Goal: Transaction & Acquisition: Purchase product/service

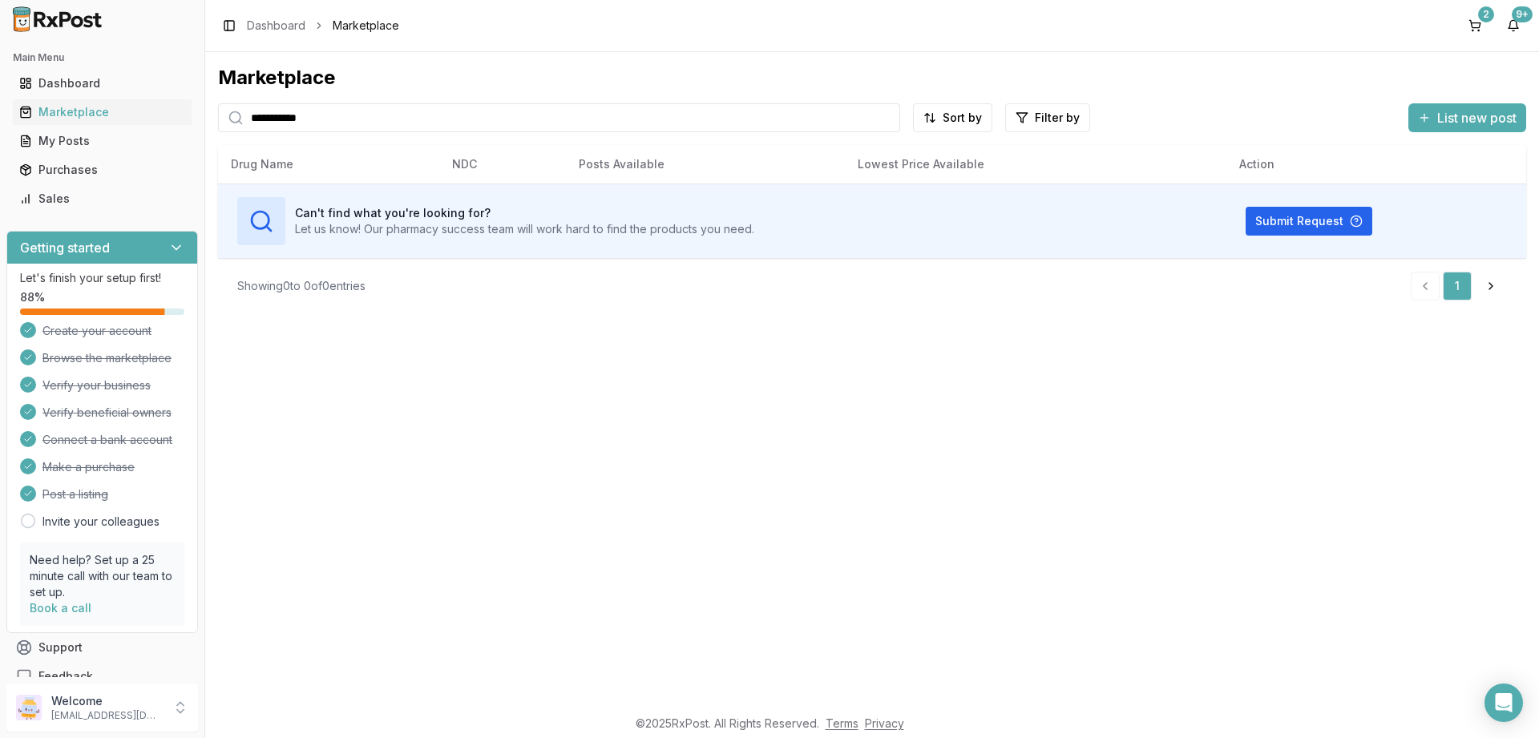
drag, startPoint x: 330, startPoint y: 120, endPoint x: 139, endPoint y: 121, distance: 190.7
click at [218, 121] on input "**********" at bounding box center [559, 117] width 682 height 29
type input "**********"
click at [80, 116] on div "Marketplace" at bounding box center [102, 112] width 166 height 16
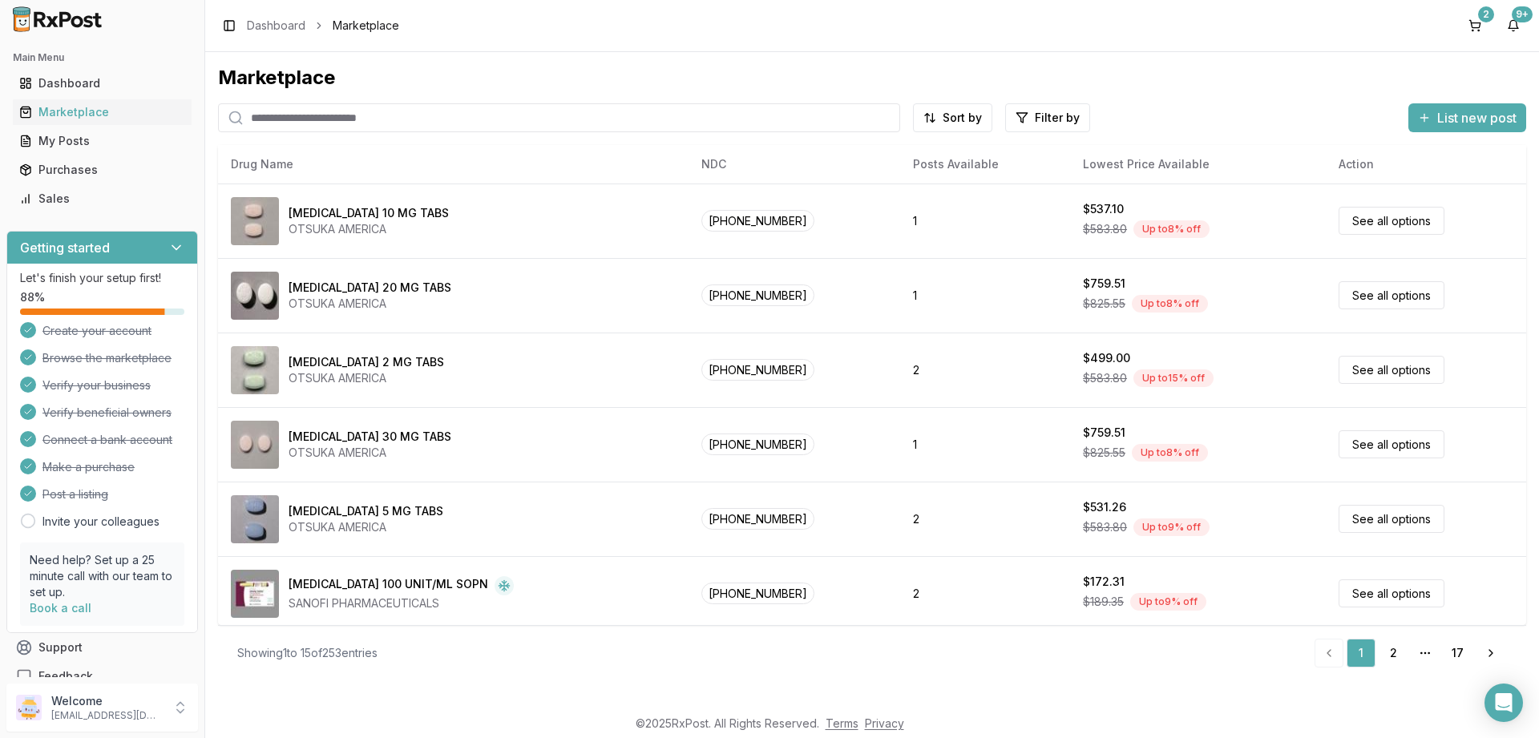
click at [354, 107] on input "search" at bounding box center [559, 117] width 682 height 29
drag, startPoint x: 0, startPoint y: 0, endPoint x: 352, endPoint y: 112, distance: 369.2
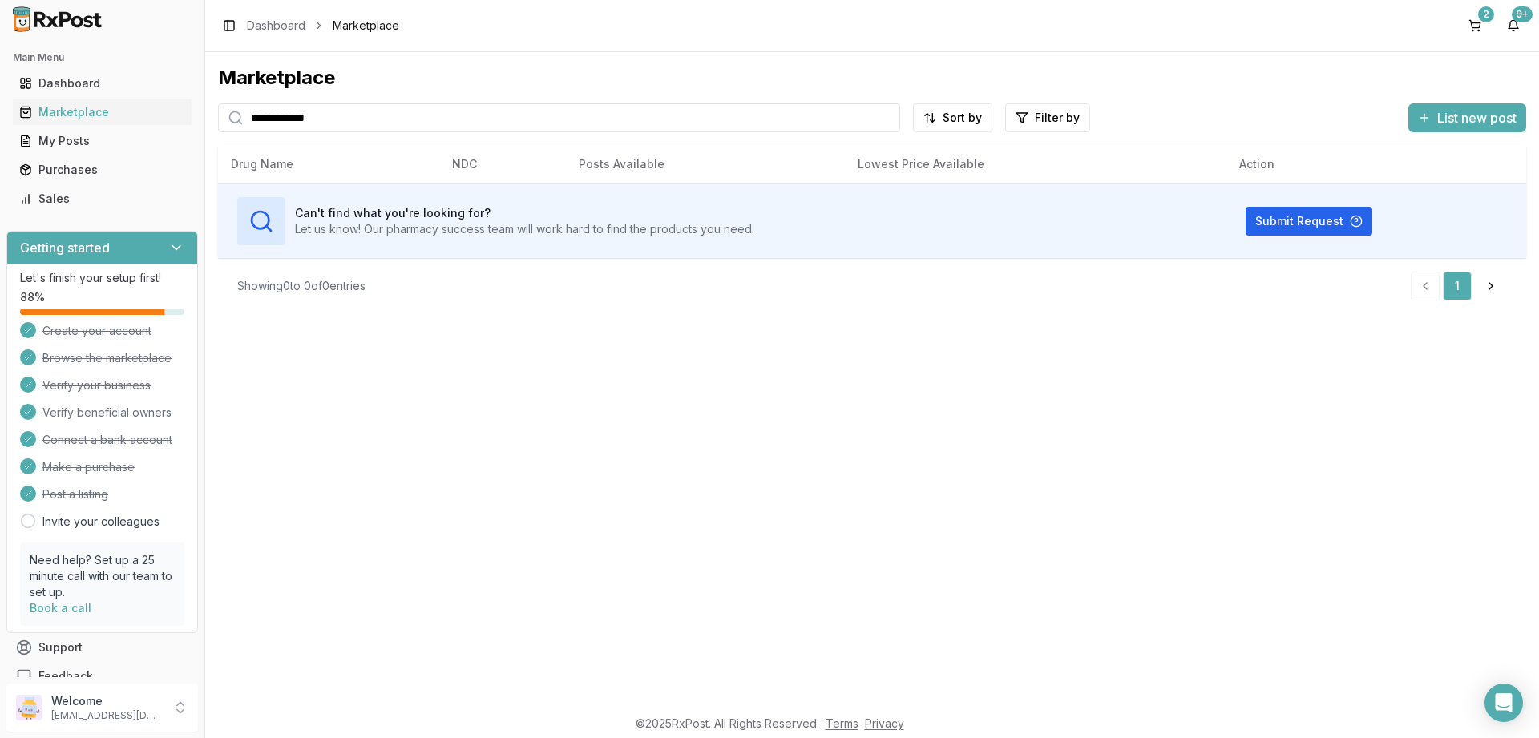
click at [218, 122] on input "**********" at bounding box center [559, 117] width 682 height 29
paste input "search"
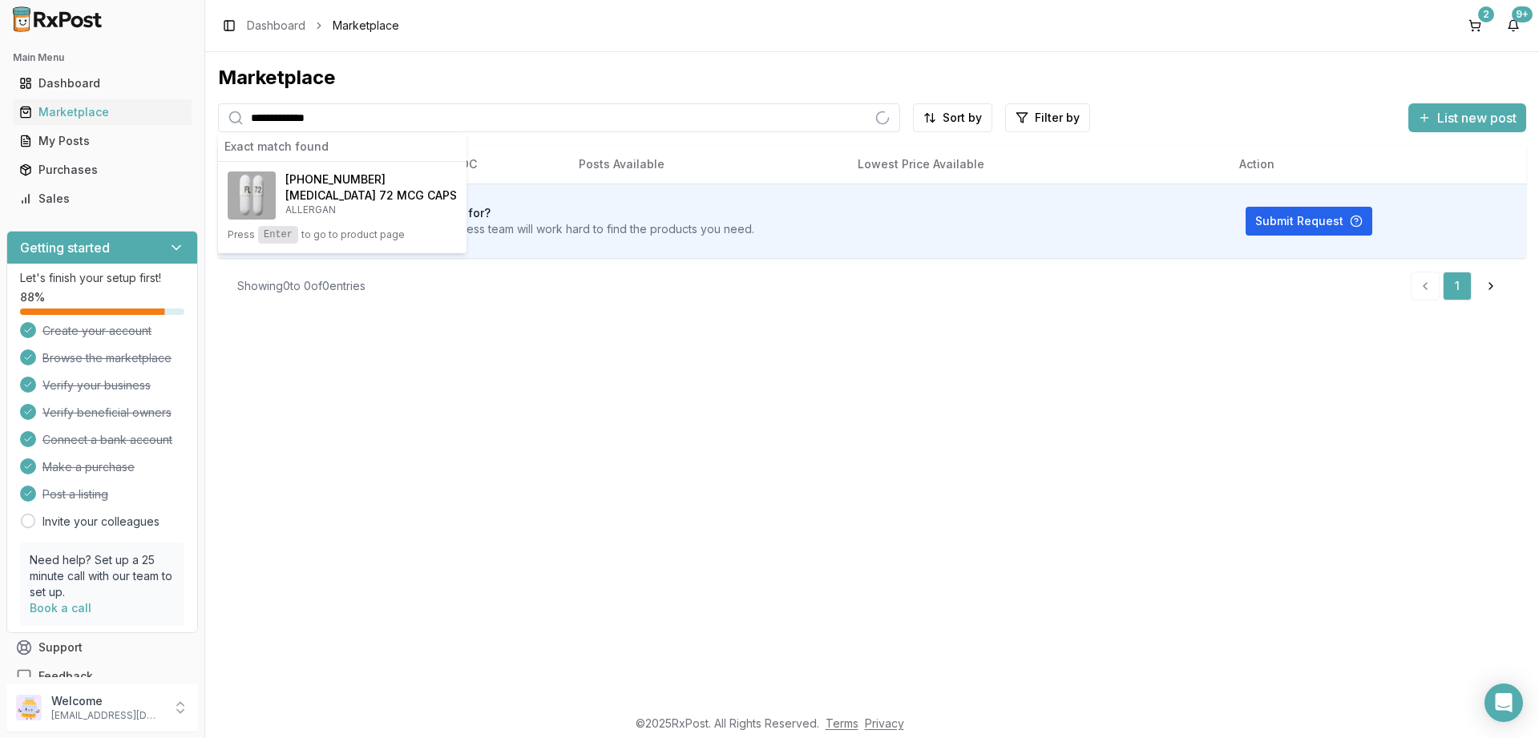
type input "**********"
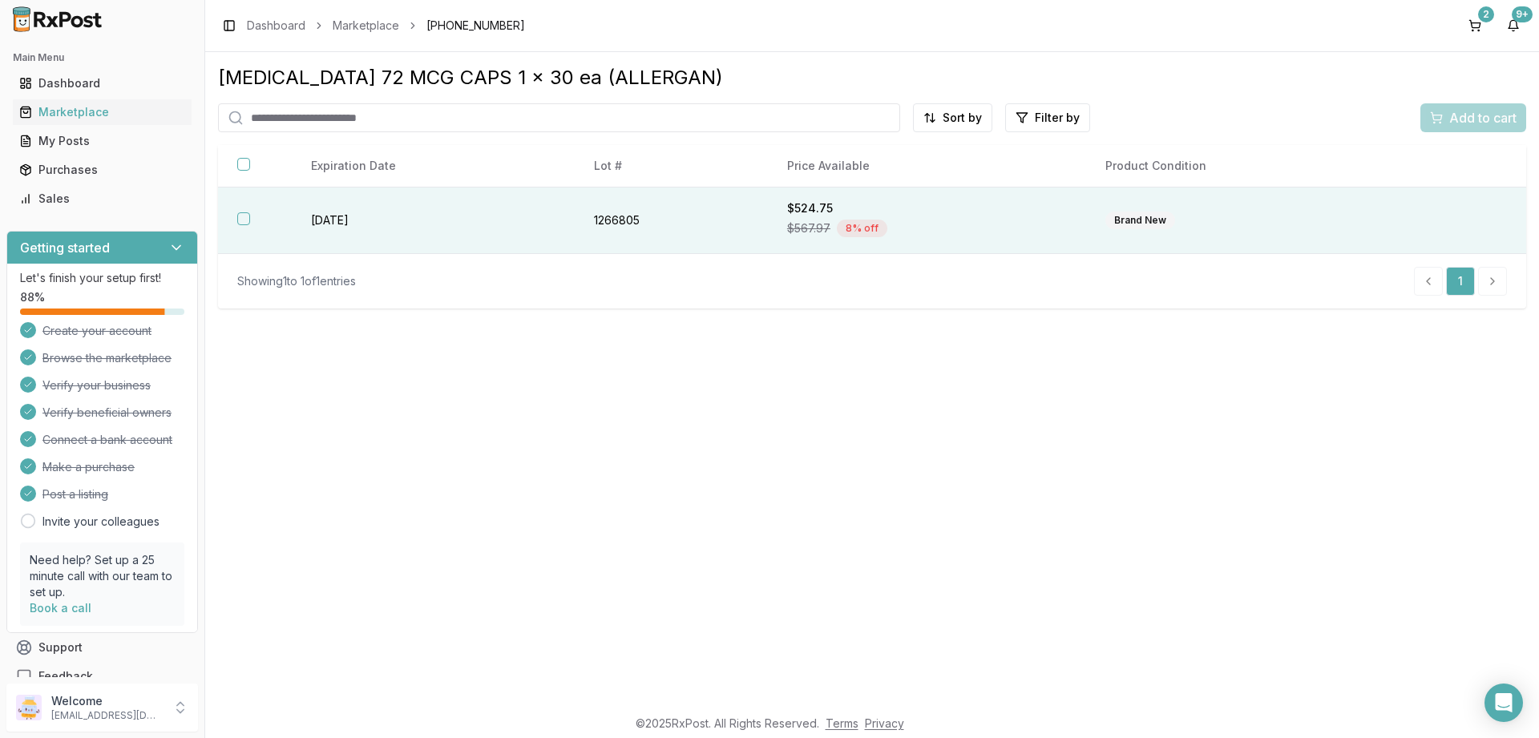
click at [244, 220] on button "button" at bounding box center [243, 218] width 13 height 13
click at [1461, 113] on span "Add to cart" at bounding box center [1482, 117] width 67 height 19
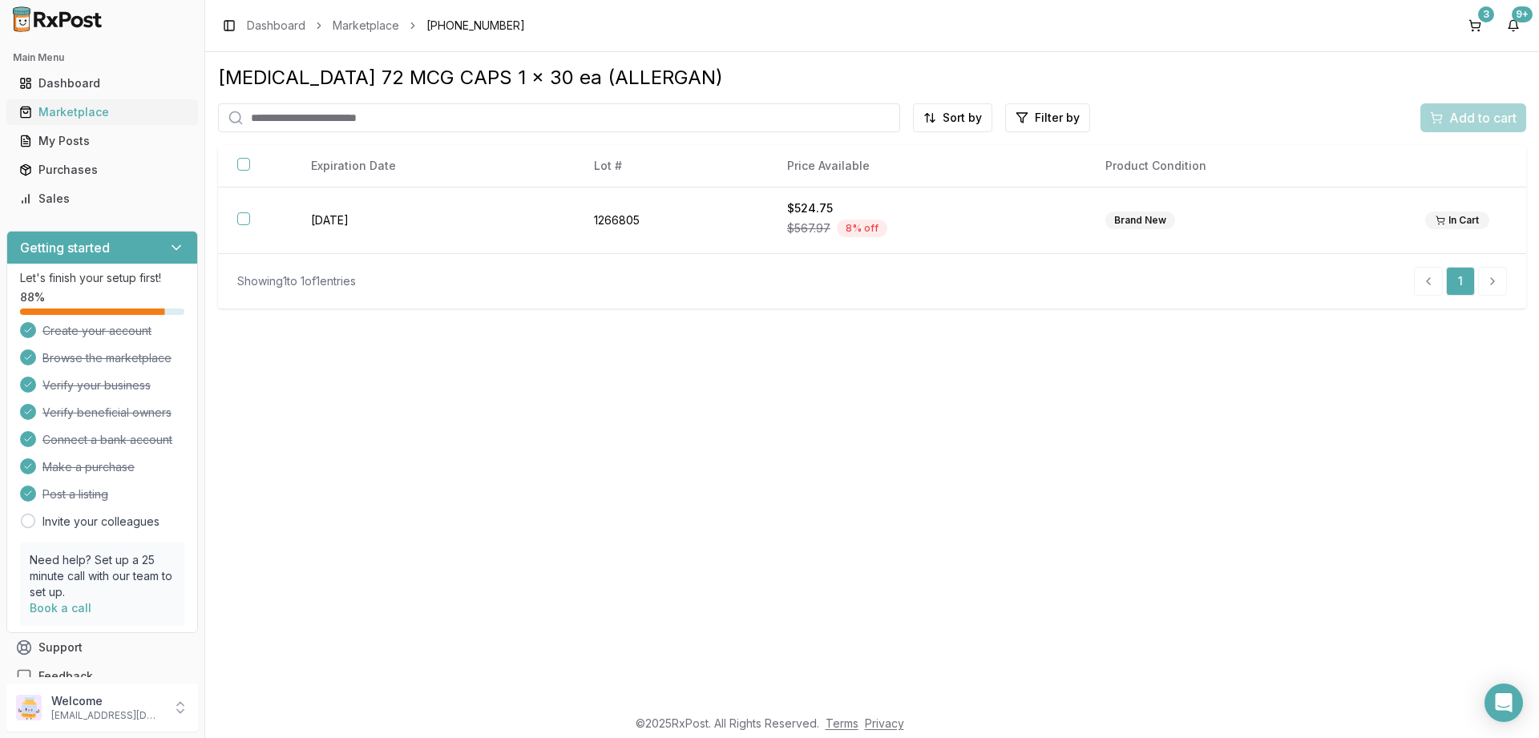
click at [73, 109] on div "Marketplace" at bounding box center [102, 112] width 166 height 16
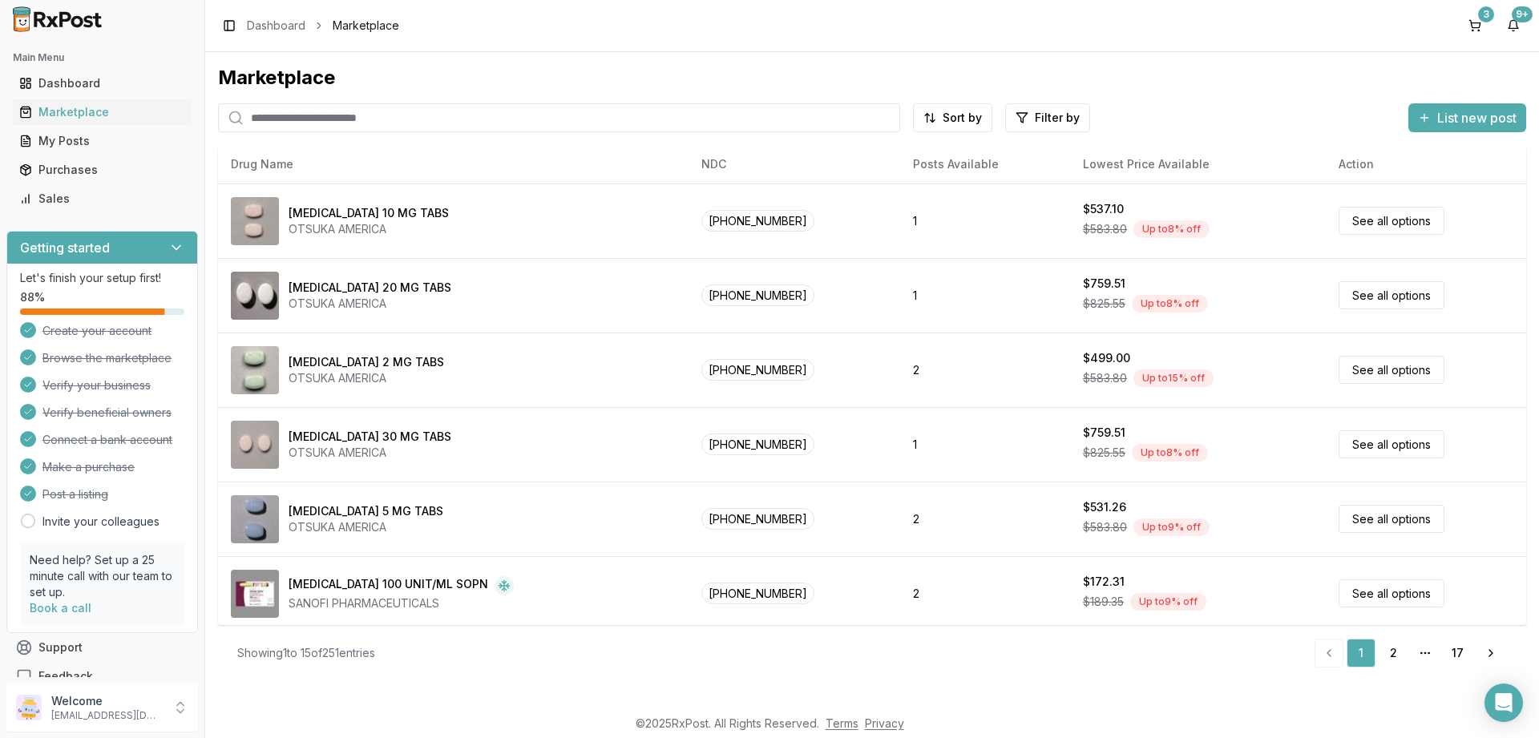
click at [341, 122] on input "search" at bounding box center [559, 117] width 682 height 29
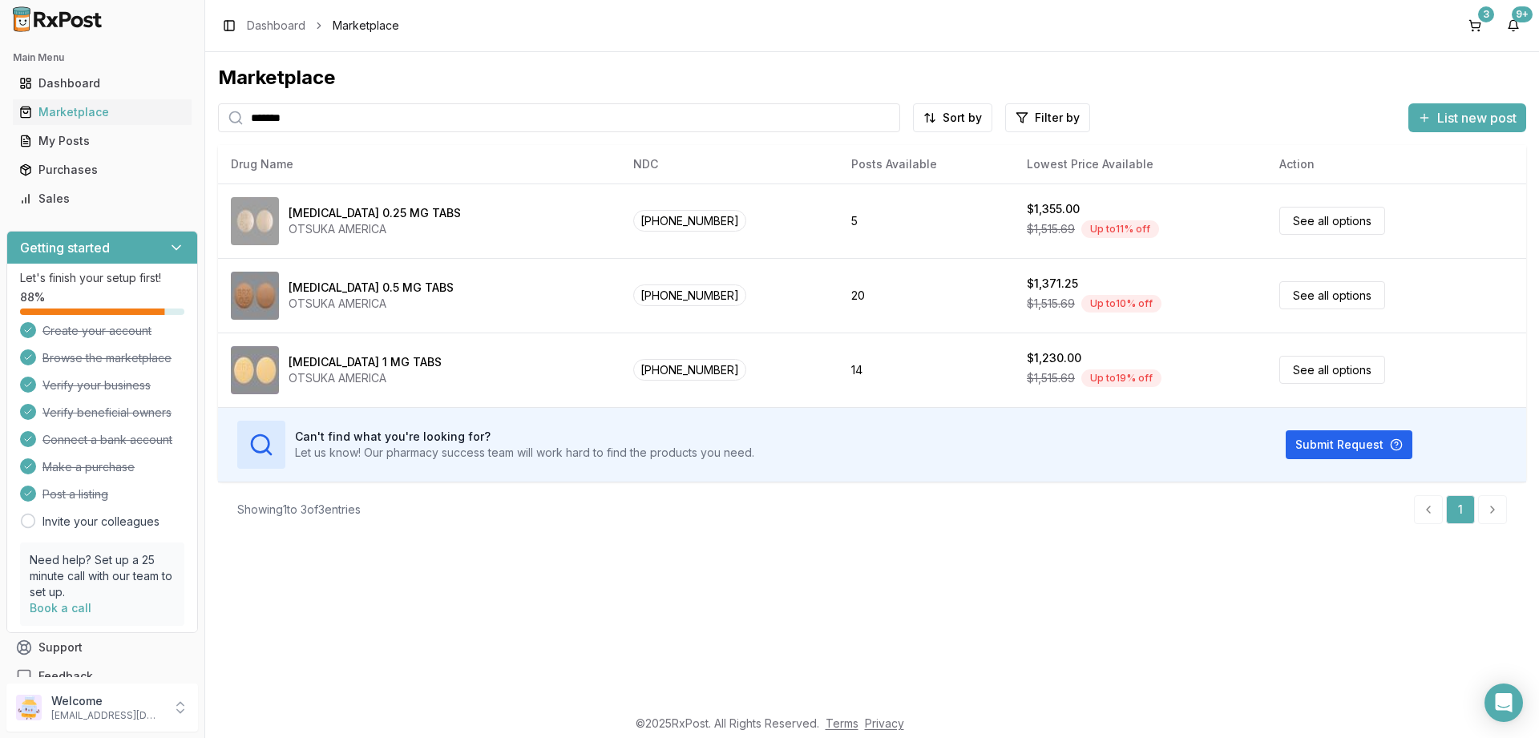
type input "*******"
click at [1482, 22] on button "3" at bounding box center [1475, 26] width 26 height 26
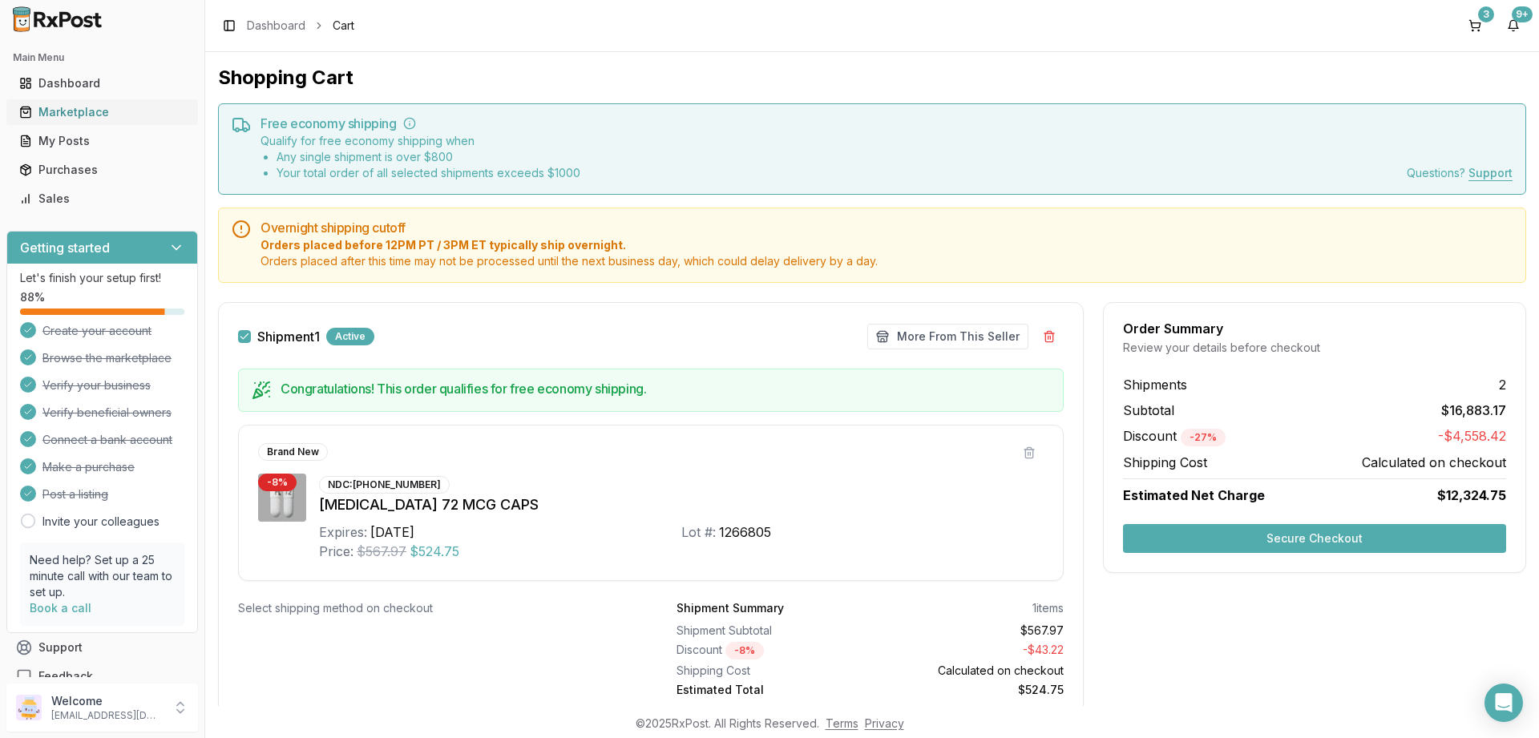
click at [63, 113] on div "Marketplace" at bounding box center [102, 112] width 166 height 16
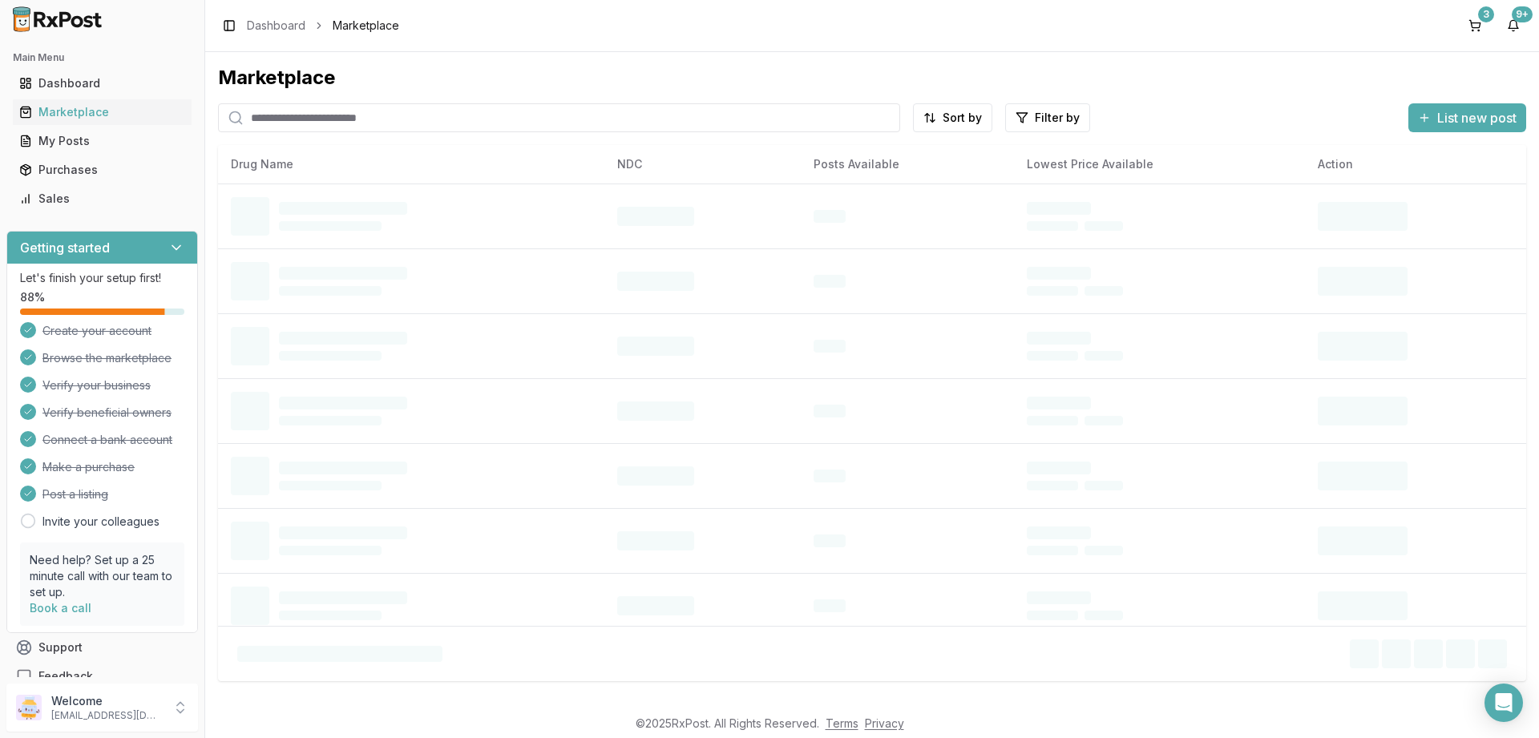
click at [395, 116] on input "search" at bounding box center [559, 117] width 682 height 29
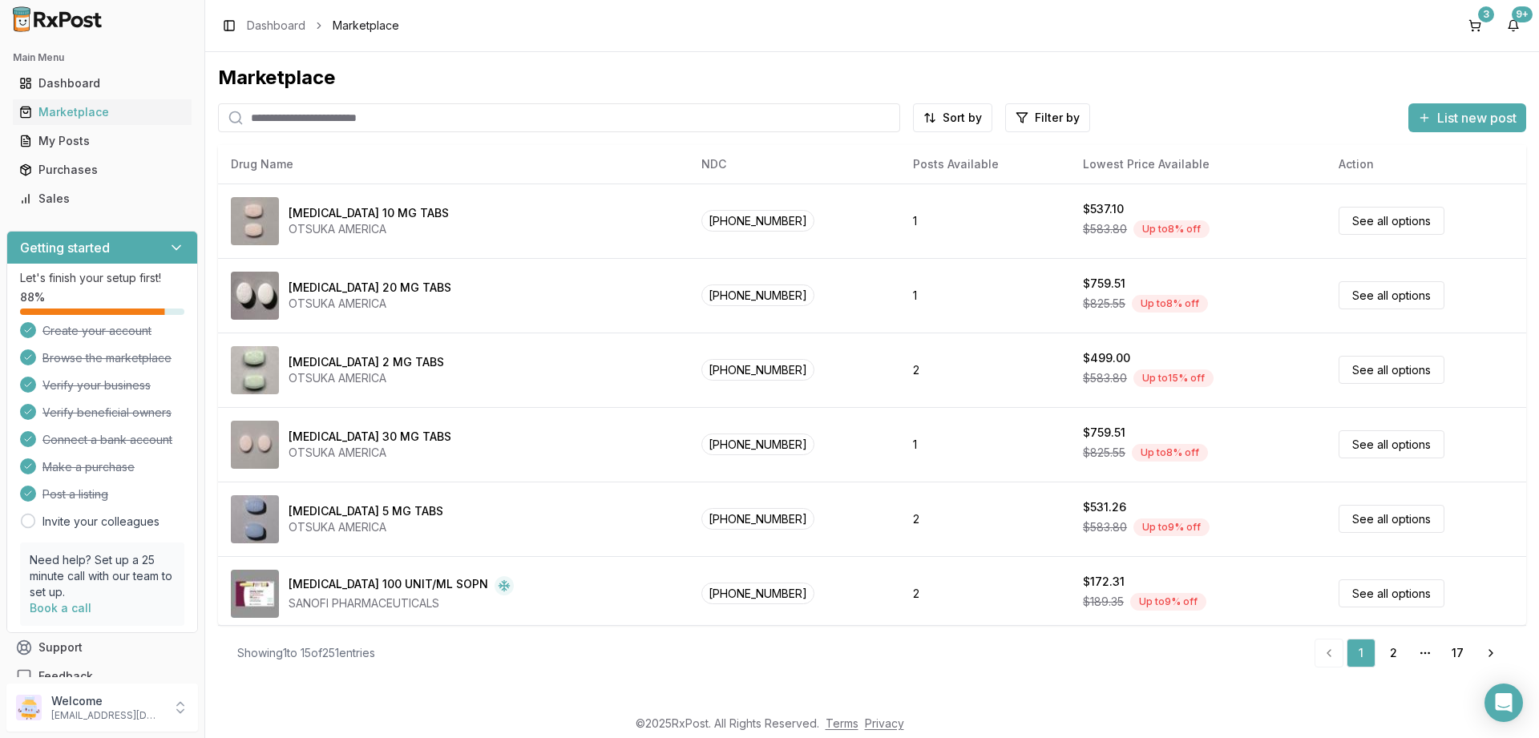
paste input "**********"
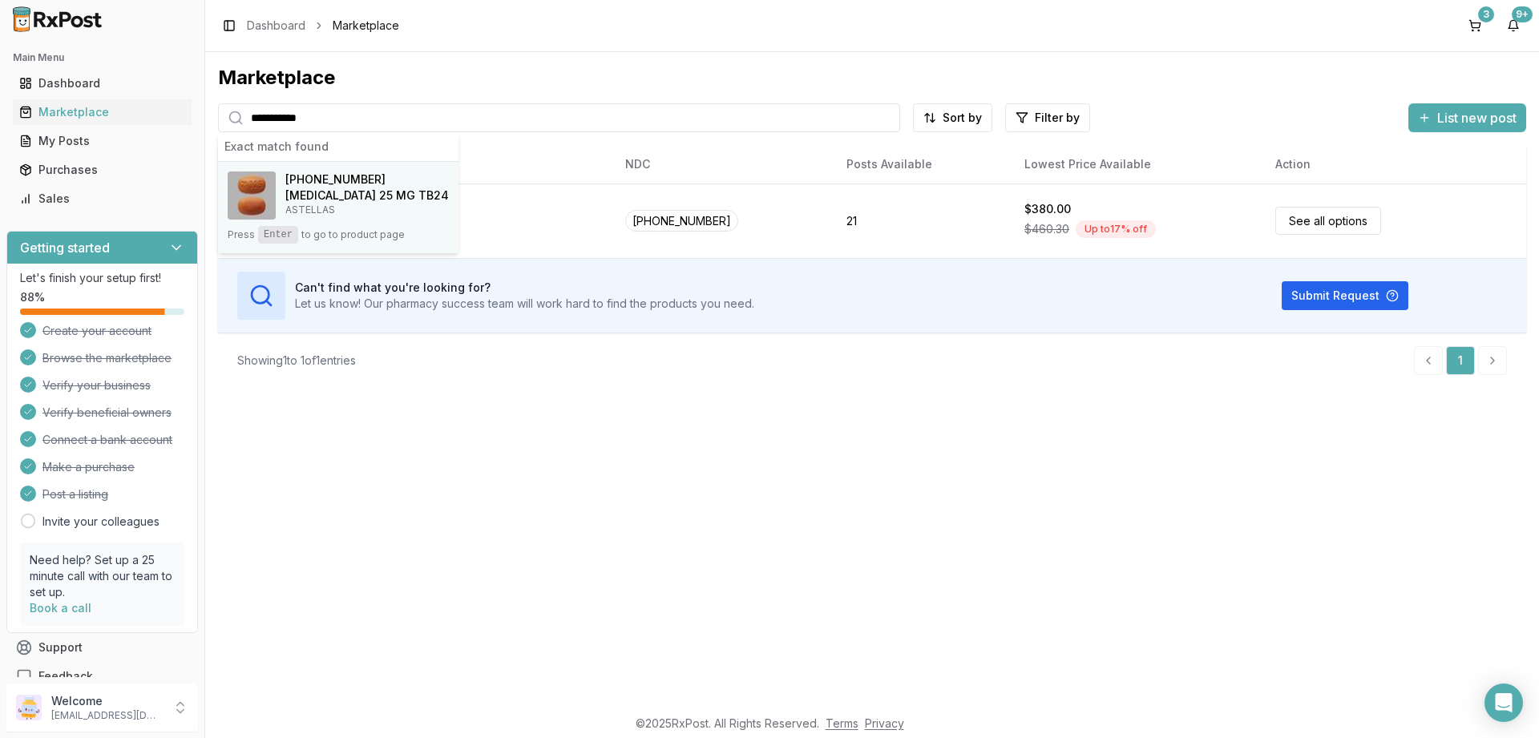
type input "**********"
click at [356, 191] on h4 "Myrbetriq 25 MG TB24" at bounding box center [366, 196] width 163 height 16
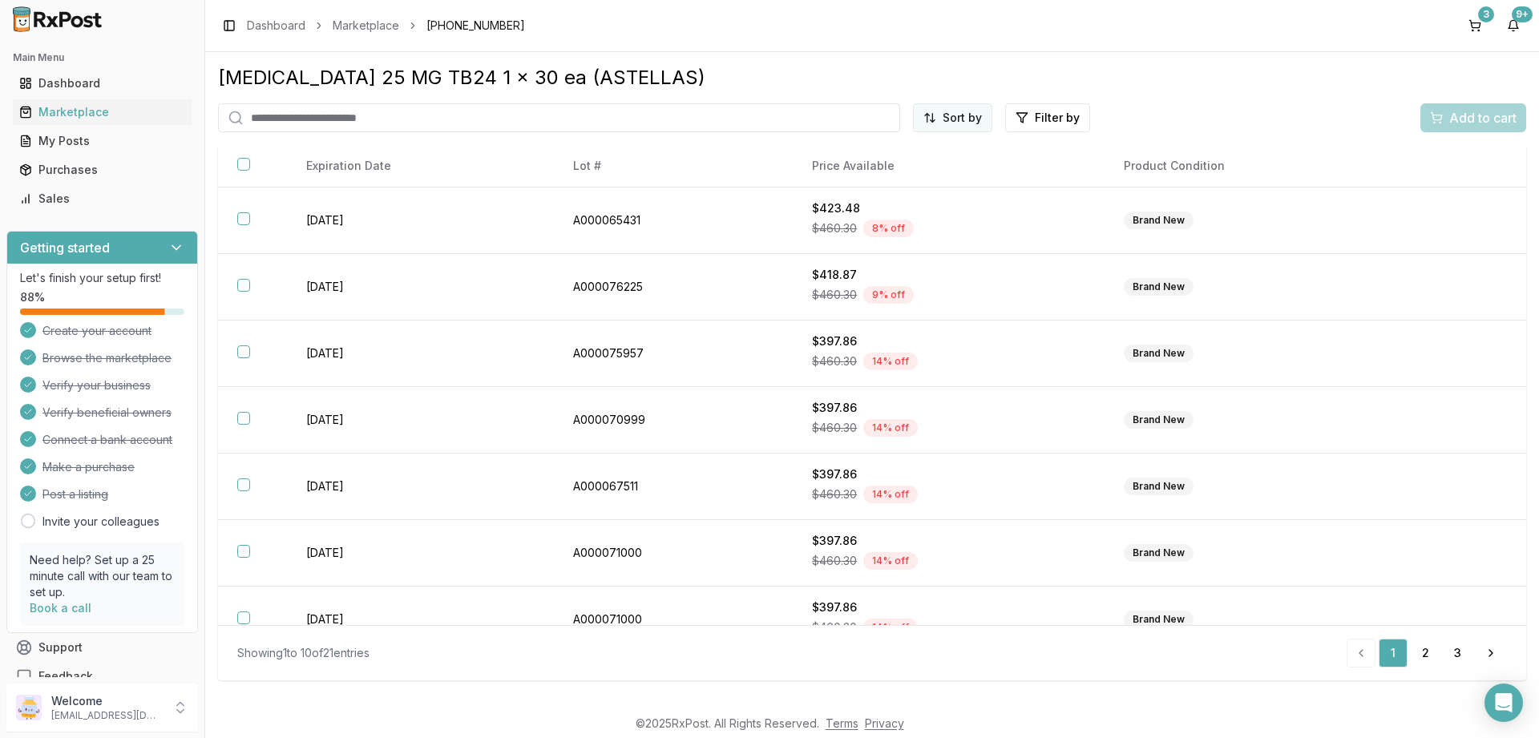
click at [966, 119] on html "Main Menu Dashboard Marketplace My Posts Purchases Sales Getting started Let's …" at bounding box center [769, 369] width 1539 height 738
click at [888, 175] on div "Price (Low to High)" at bounding box center [913, 178] width 152 height 26
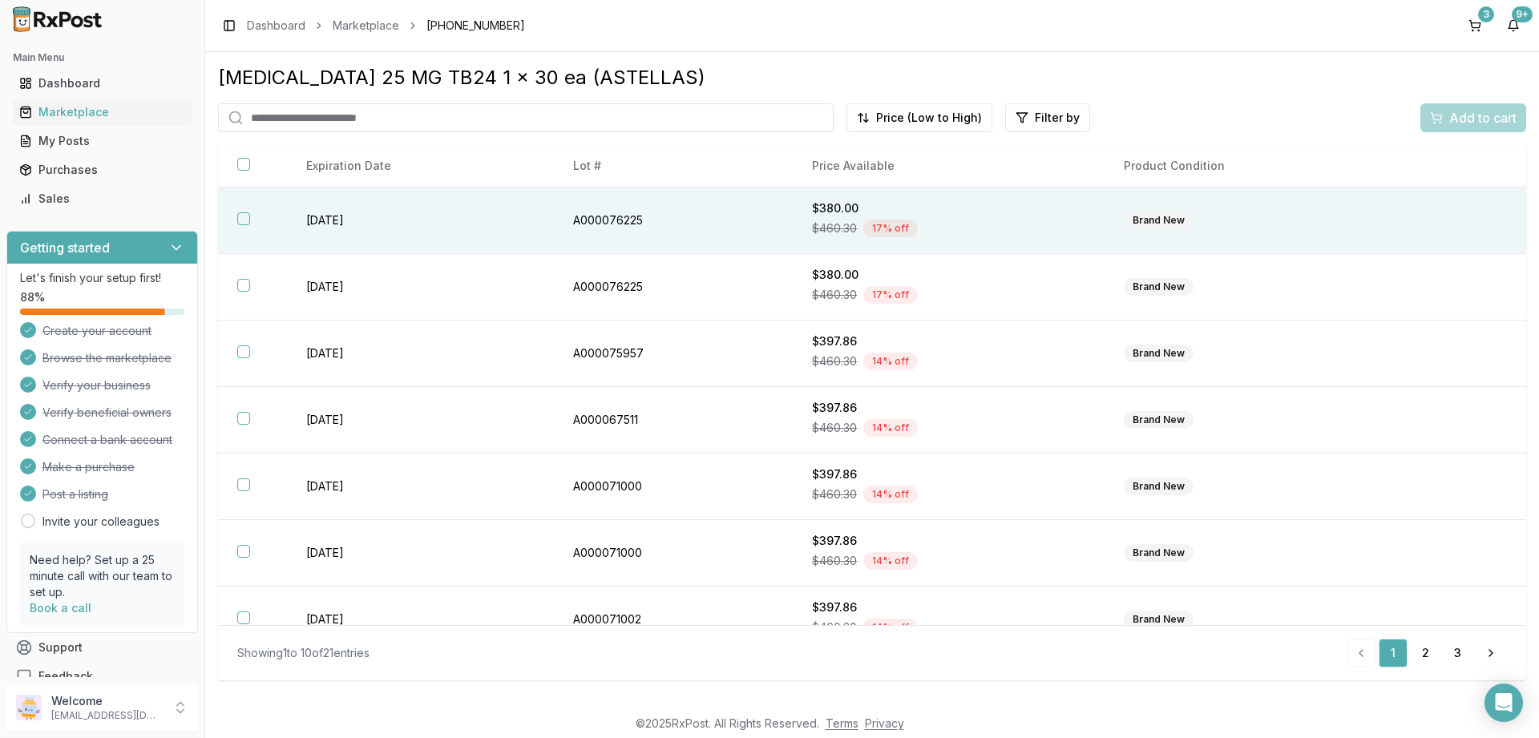
click at [242, 219] on button "button" at bounding box center [243, 218] width 13 height 13
click at [1477, 118] on span "Add to cart" at bounding box center [1482, 117] width 67 height 19
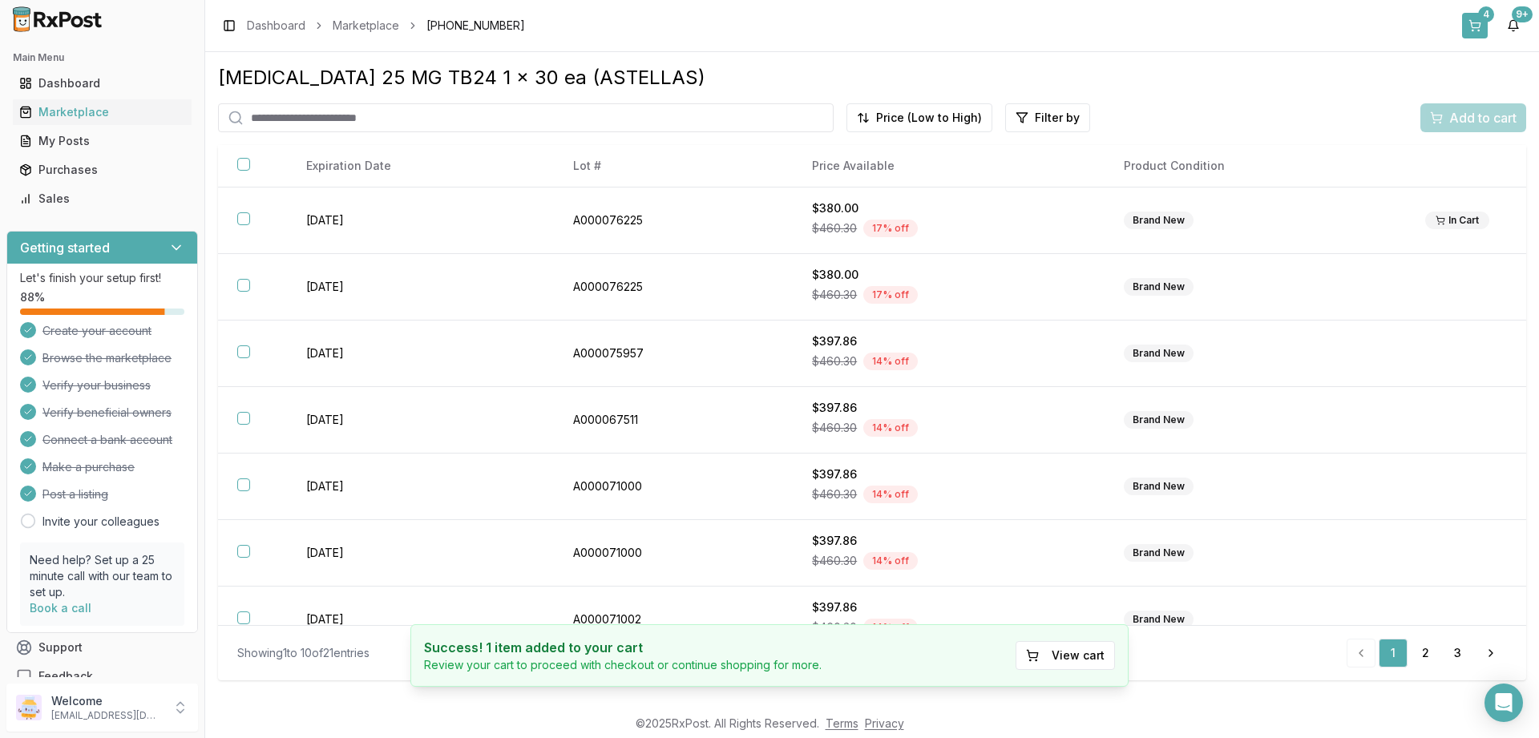
click at [1478, 21] on button "4" at bounding box center [1475, 26] width 26 height 26
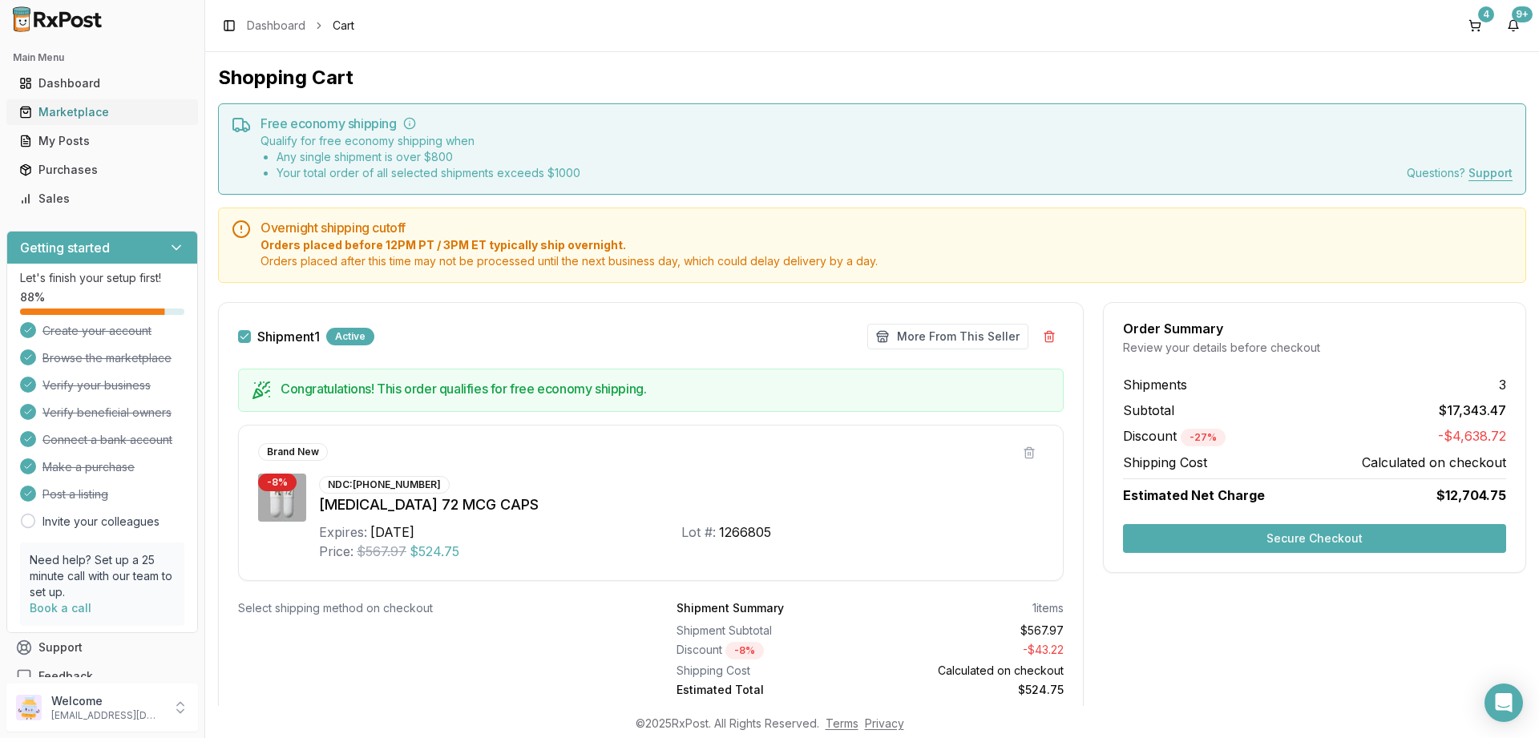
click at [81, 115] on div "Marketplace" at bounding box center [102, 112] width 166 height 16
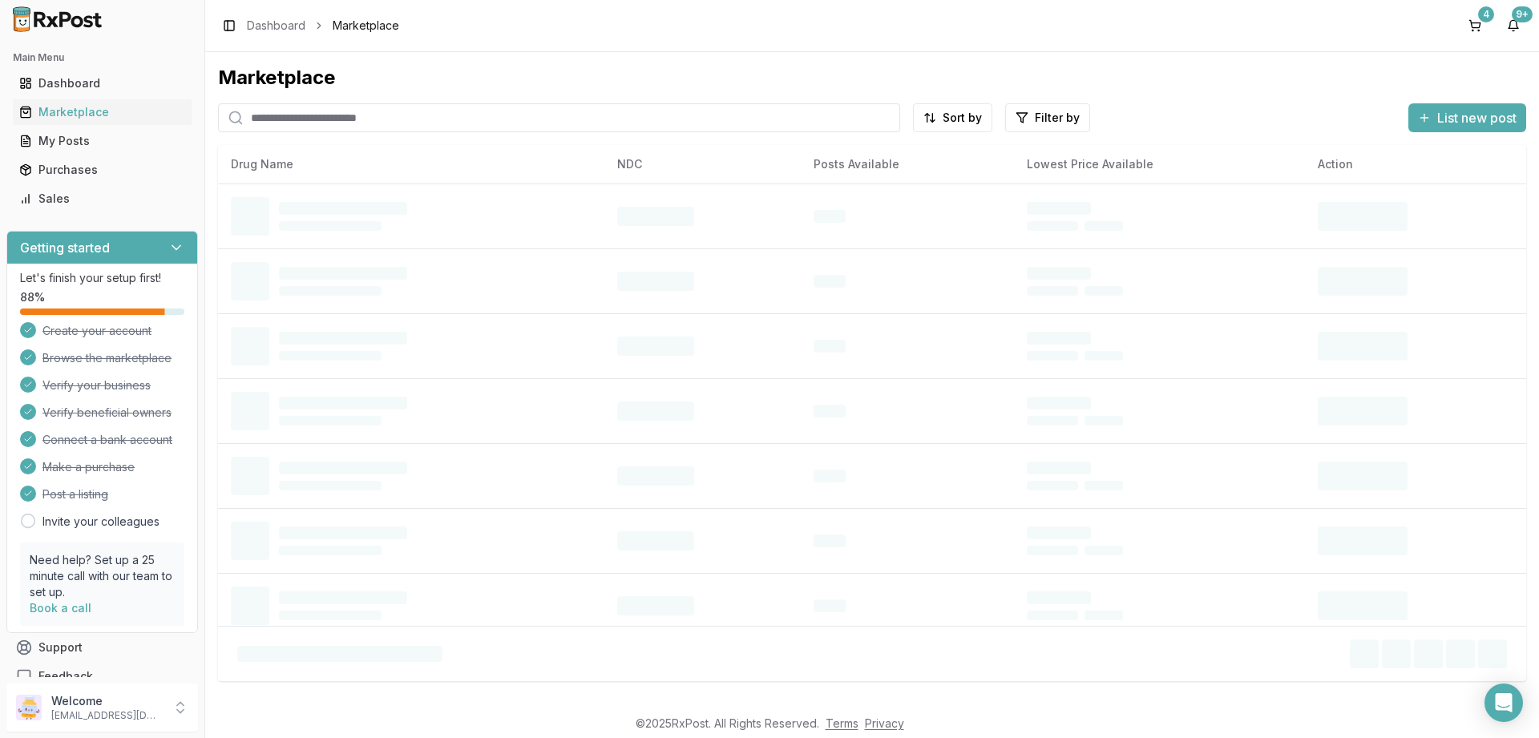
click at [349, 122] on input "search" at bounding box center [559, 117] width 682 height 29
type input "*******"
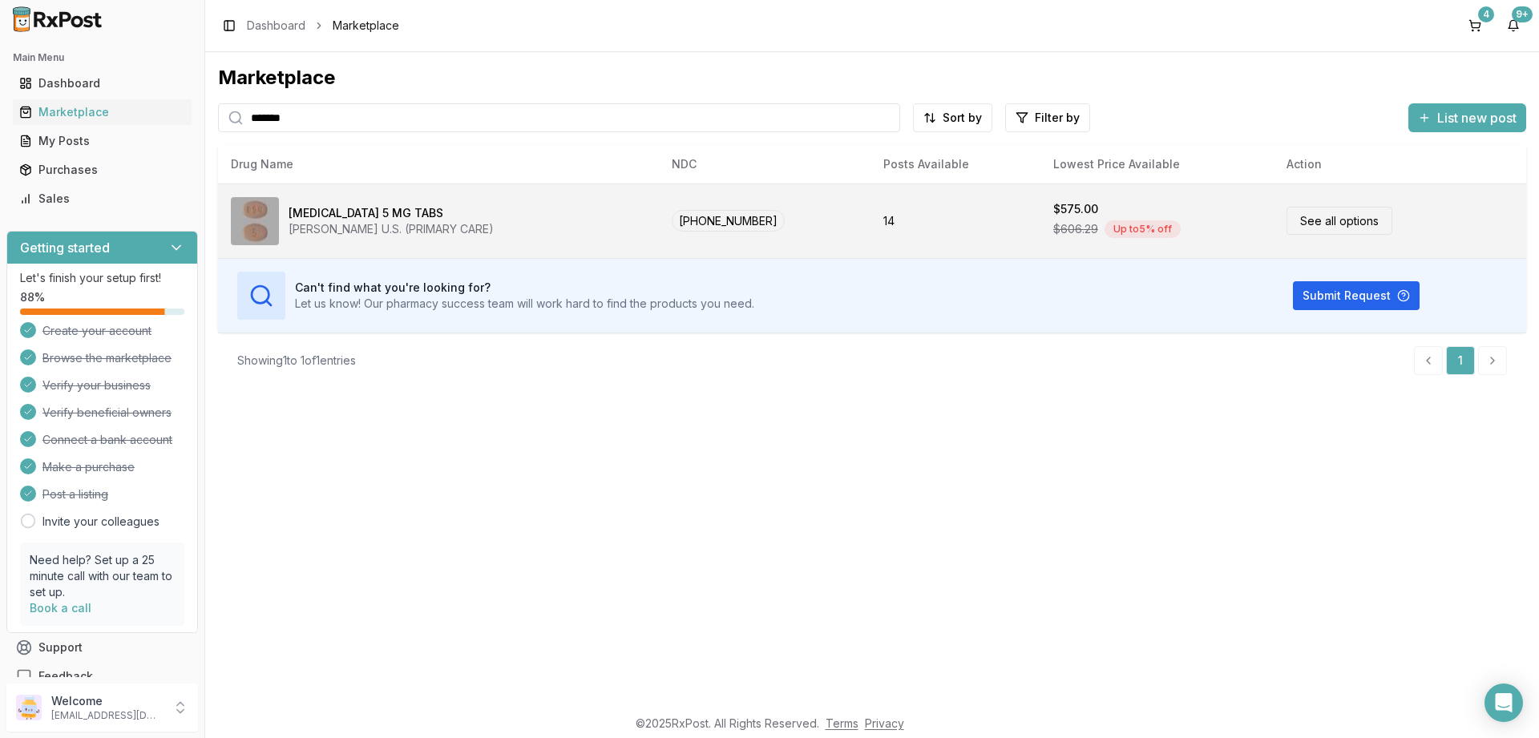
click at [1302, 219] on link "See all options" at bounding box center [1339, 221] width 106 height 28
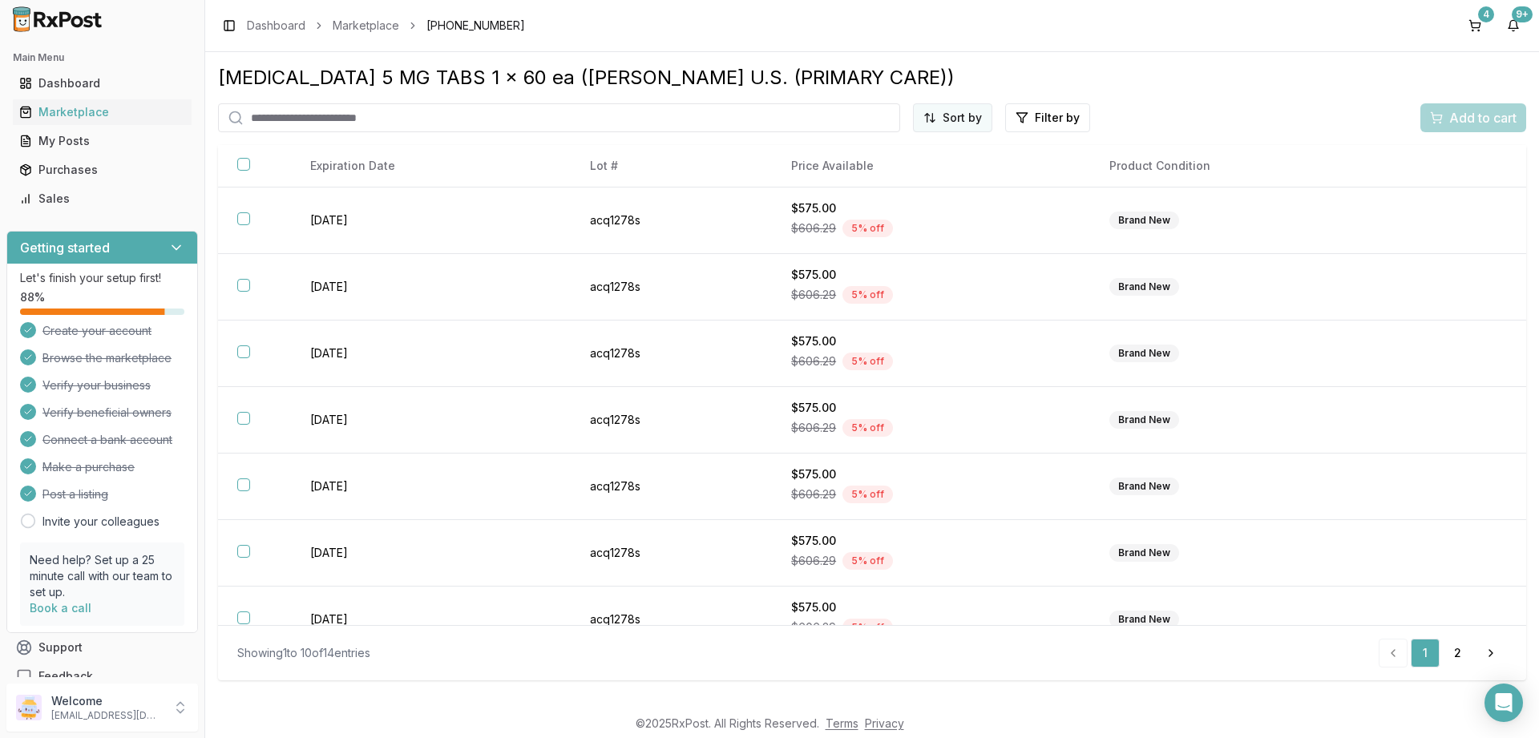
click at [947, 115] on html "Main Menu Dashboard Marketplace My Posts Purchases Sales Getting started Let's …" at bounding box center [769, 369] width 1539 height 738
click at [877, 178] on div "Price (Low to High)" at bounding box center [913, 178] width 152 height 26
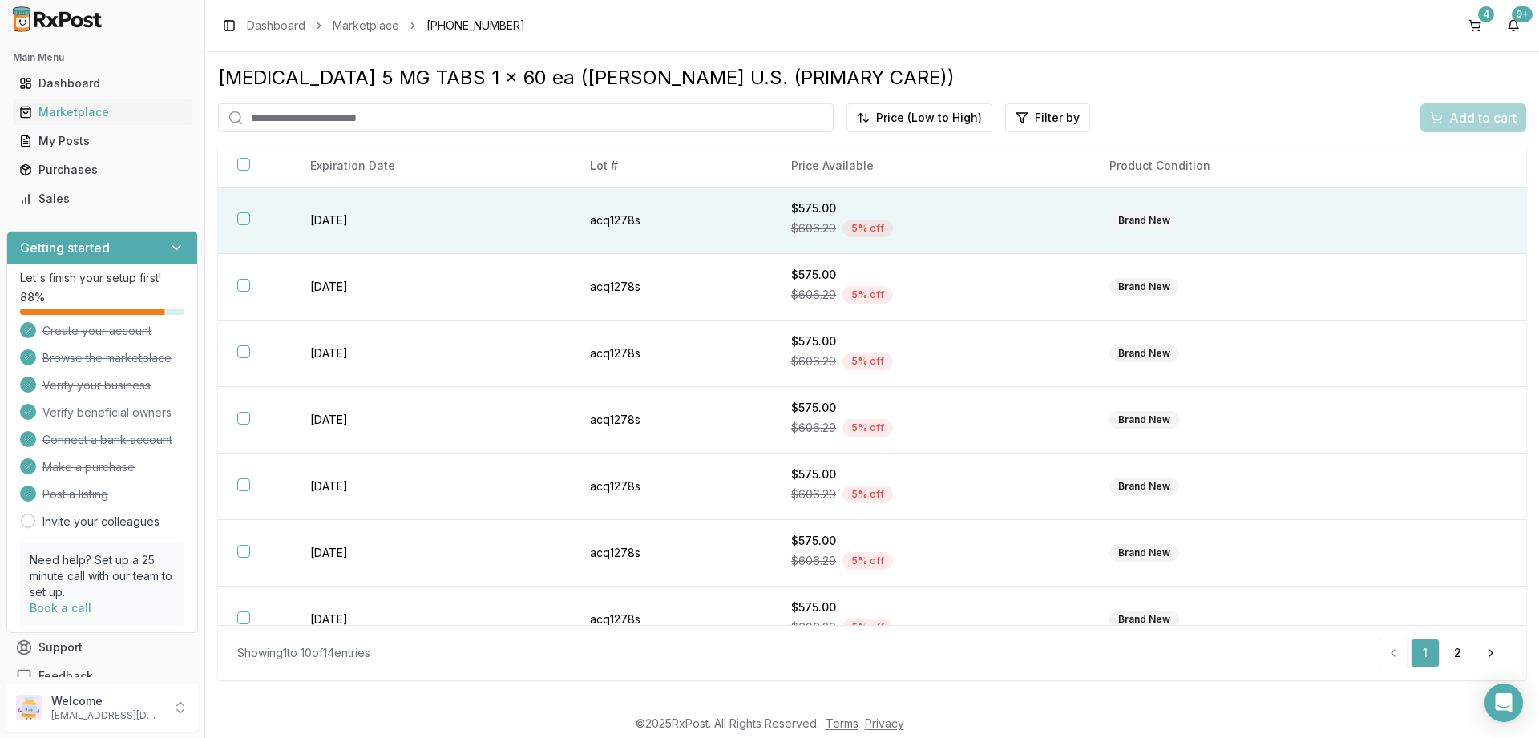
click at [242, 217] on button "button" at bounding box center [243, 218] width 13 height 13
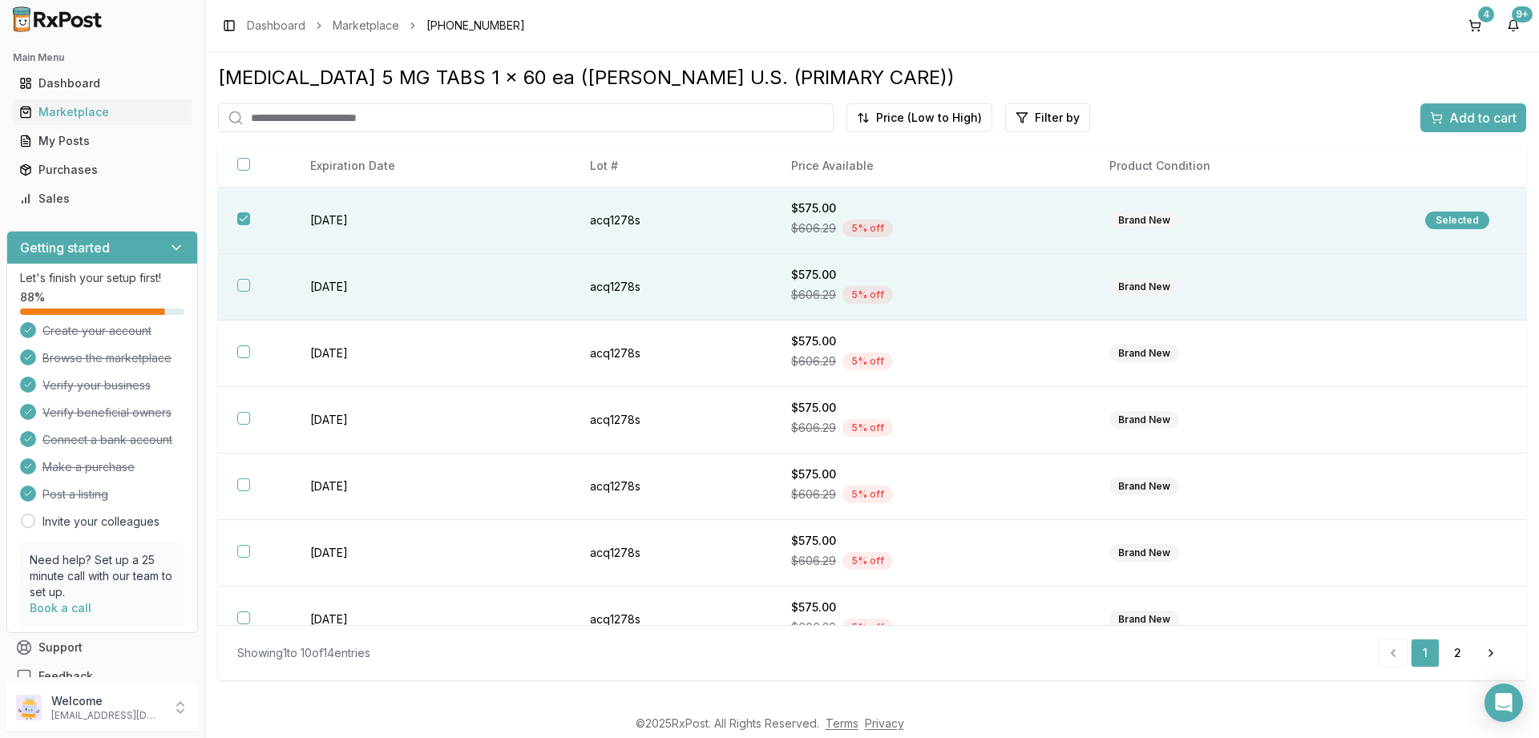
click at [247, 287] on button "button" at bounding box center [243, 285] width 13 height 13
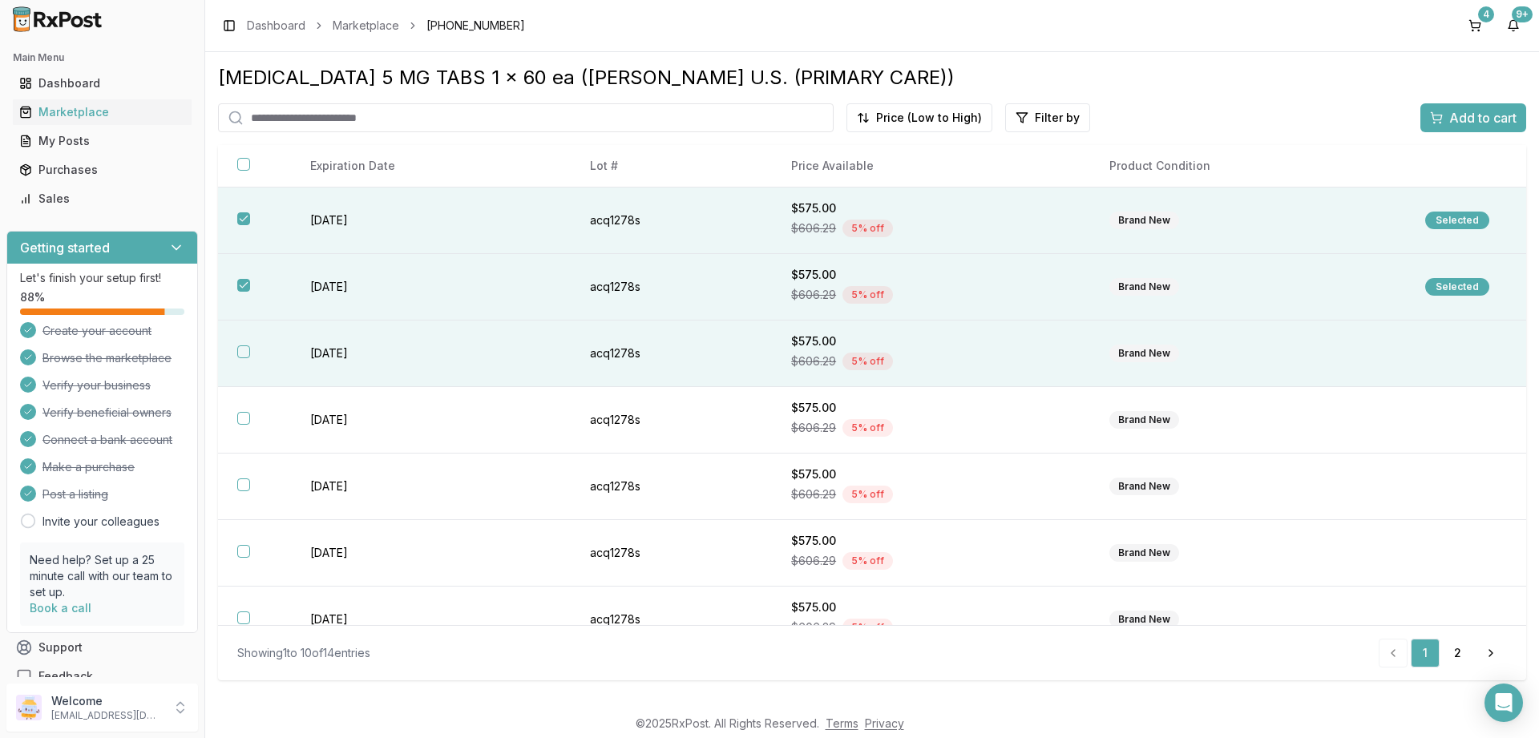
click at [240, 353] on button "button" at bounding box center [243, 351] width 13 height 13
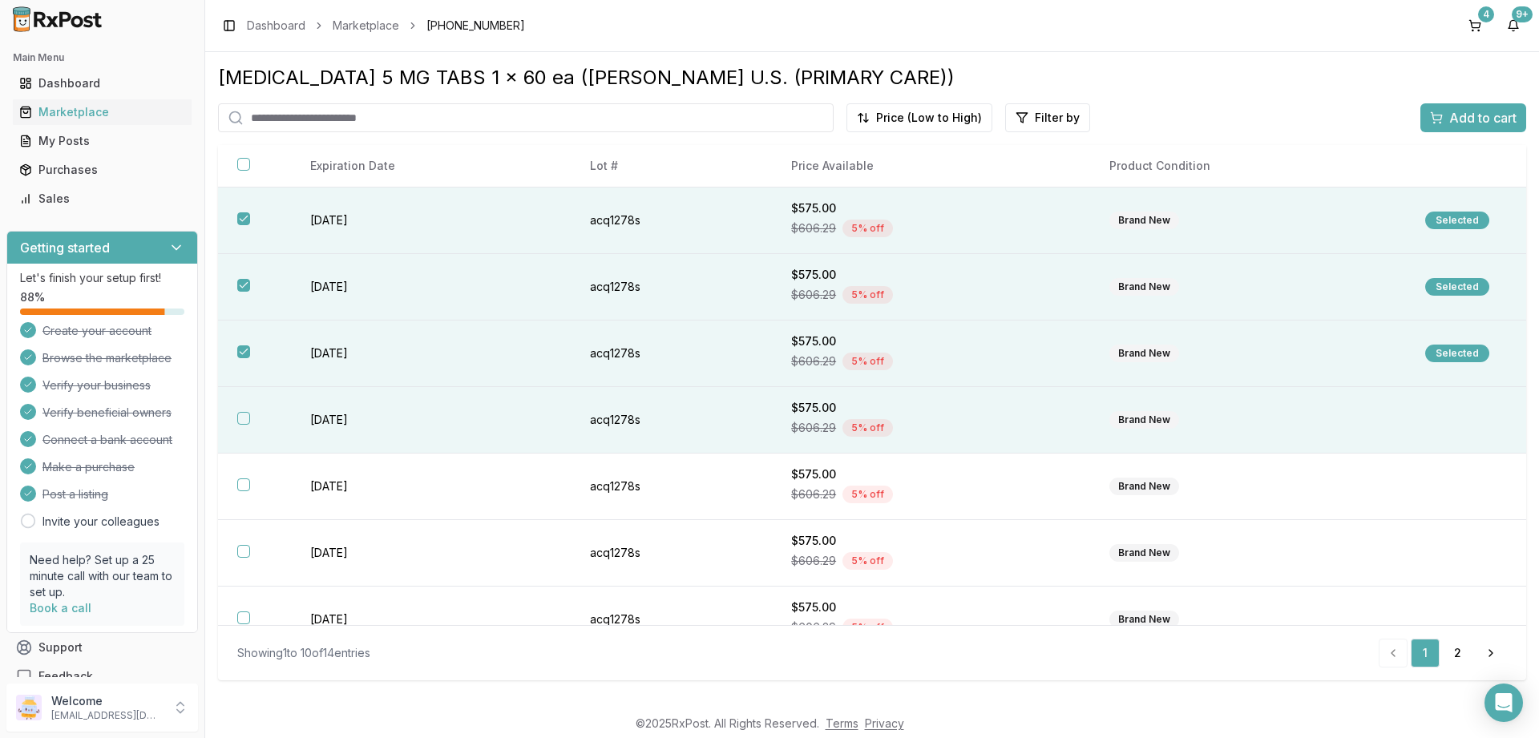
click at [248, 421] on button "button" at bounding box center [243, 418] width 13 height 13
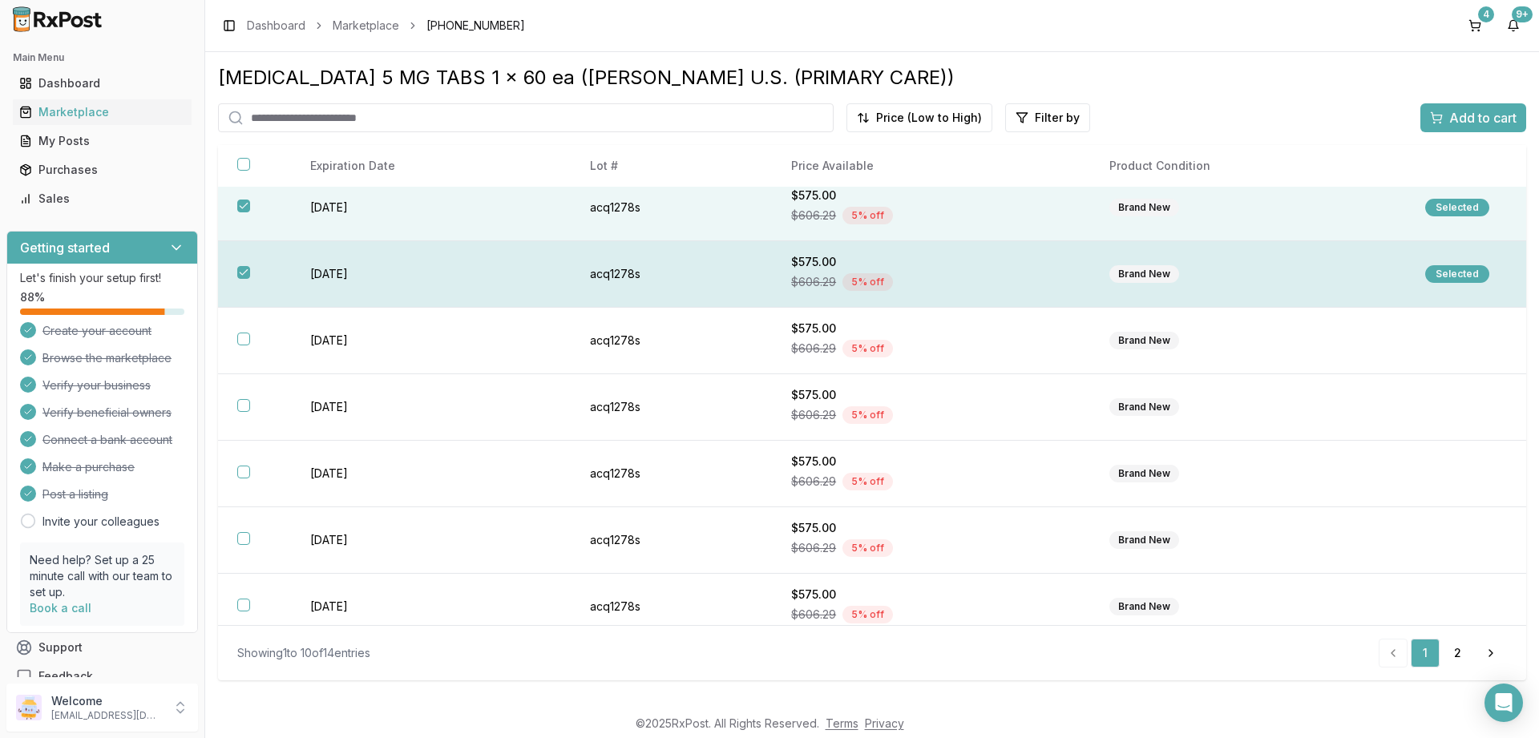
scroll to position [192, 0]
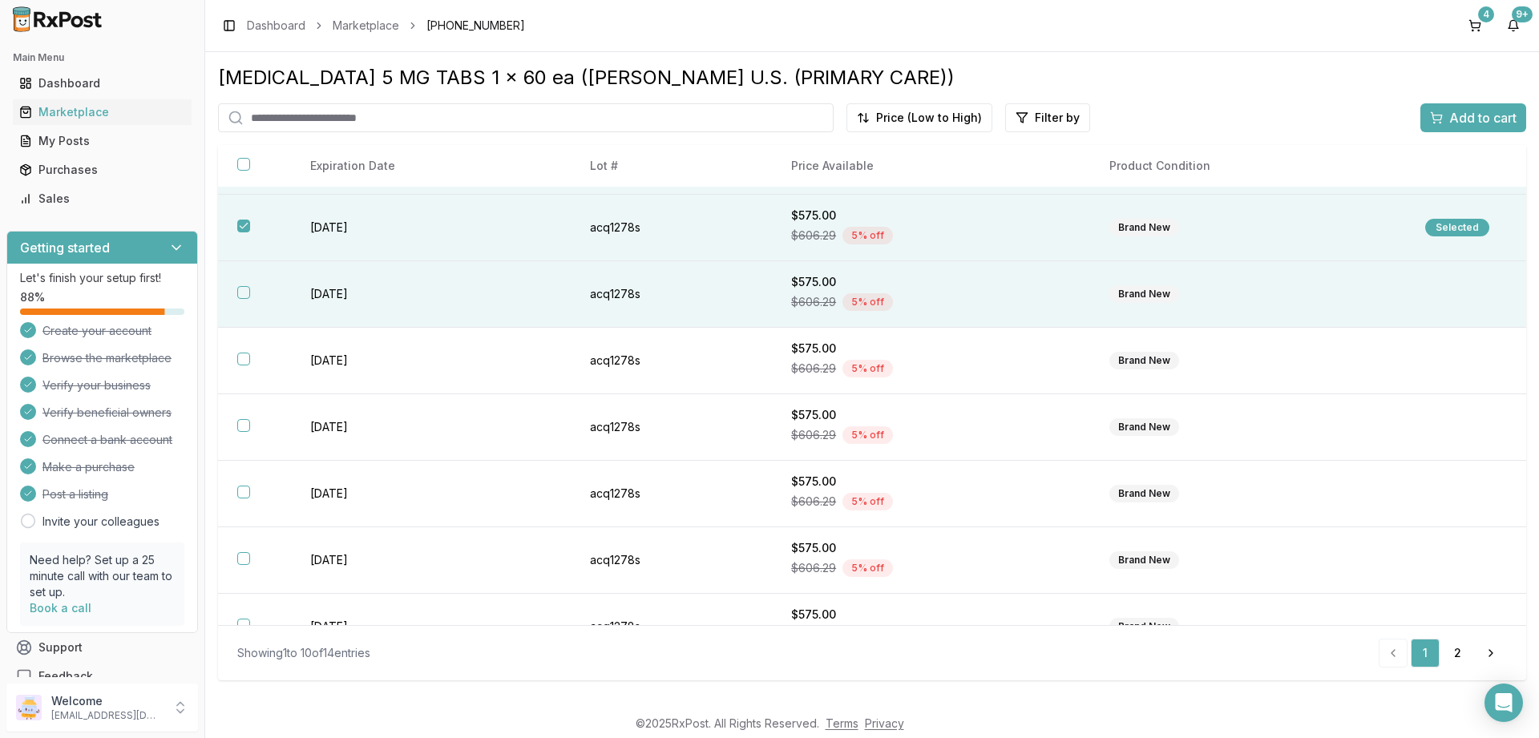
click at [245, 293] on button "button" at bounding box center [243, 292] width 13 height 13
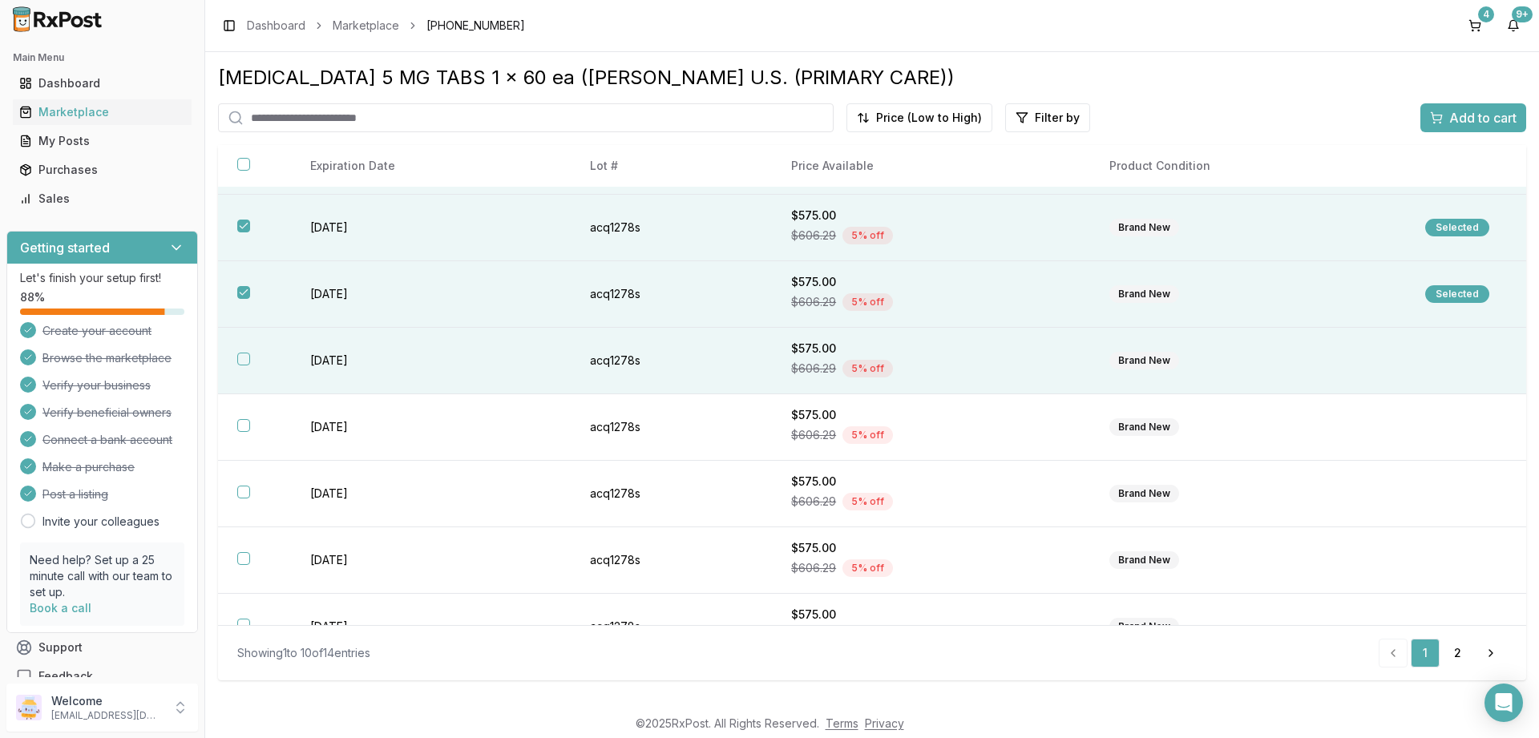
click at [239, 364] on button "button" at bounding box center [243, 359] width 13 height 13
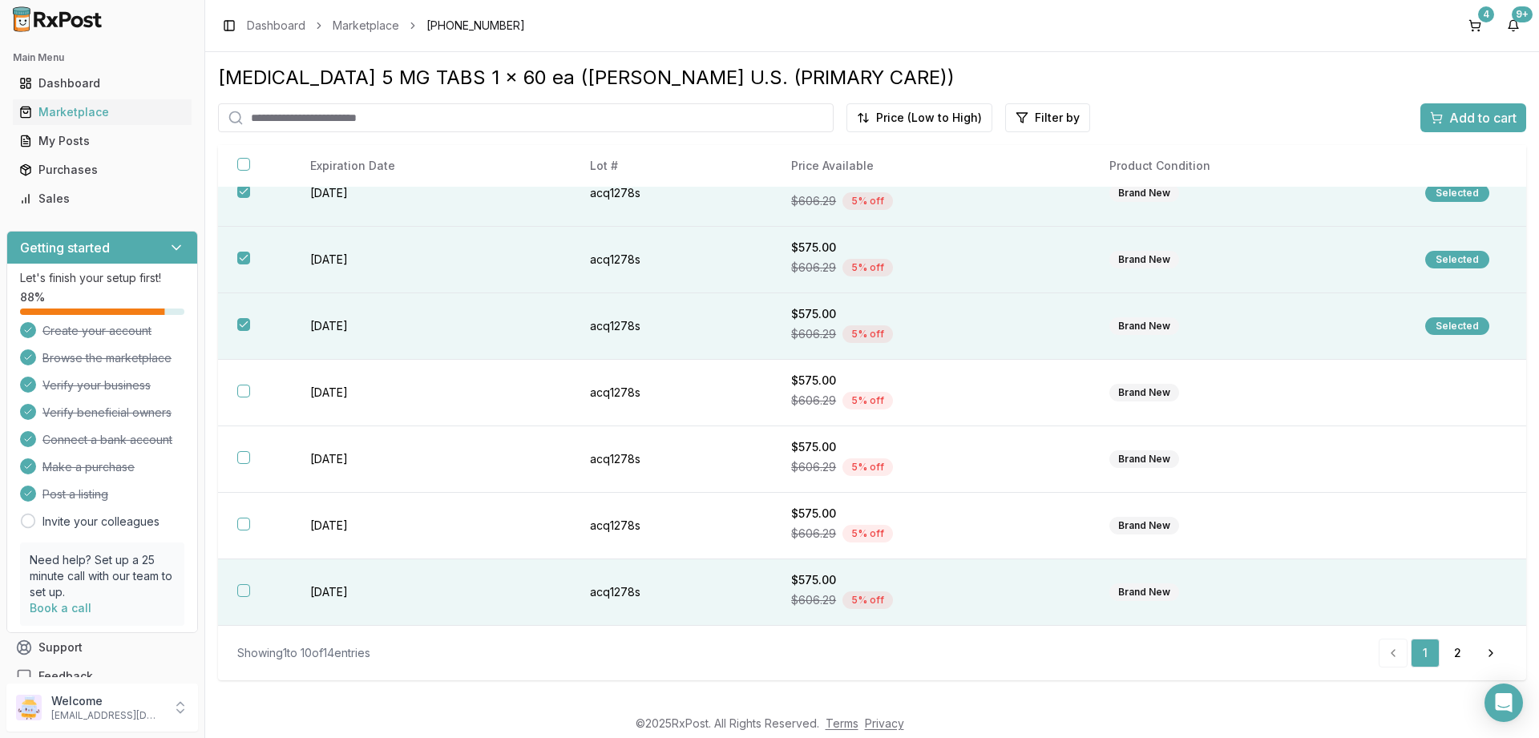
scroll to position [0, 0]
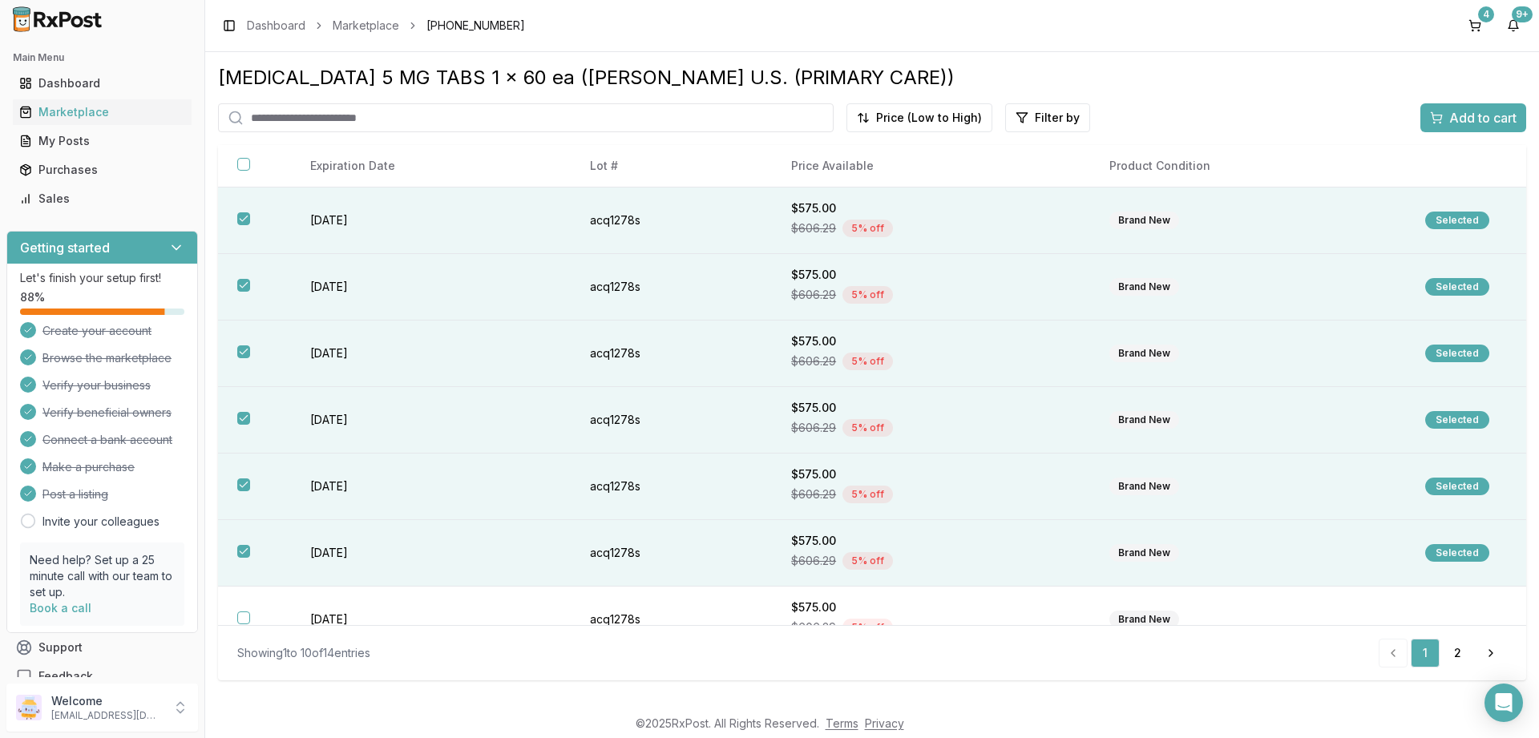
click at [1477, 117] on span "Add to cart" at bounding box center [1482, 117] width 67 height 19
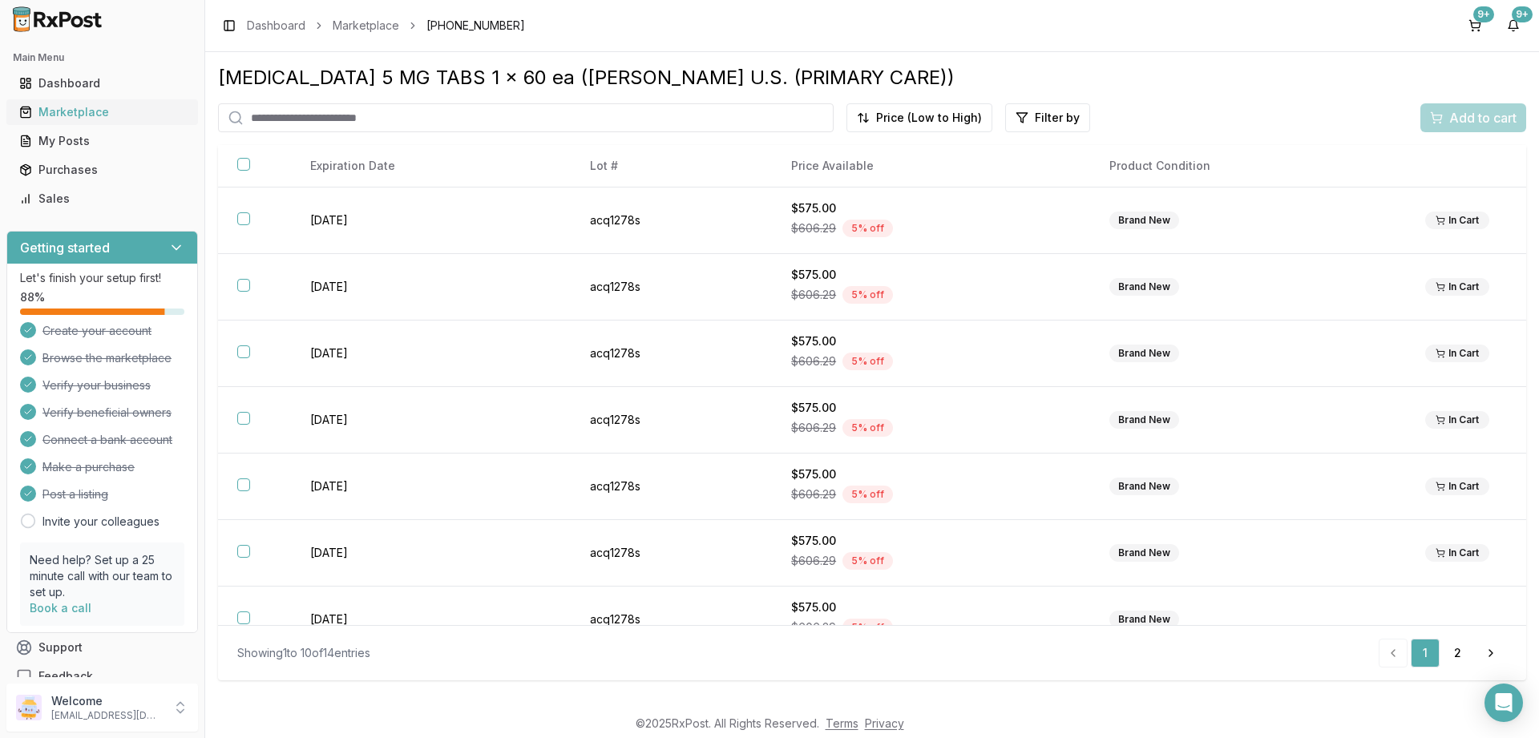
click at [68, 115] on div "Marketplace" at bounding box center [102, 112] width 166 height 16
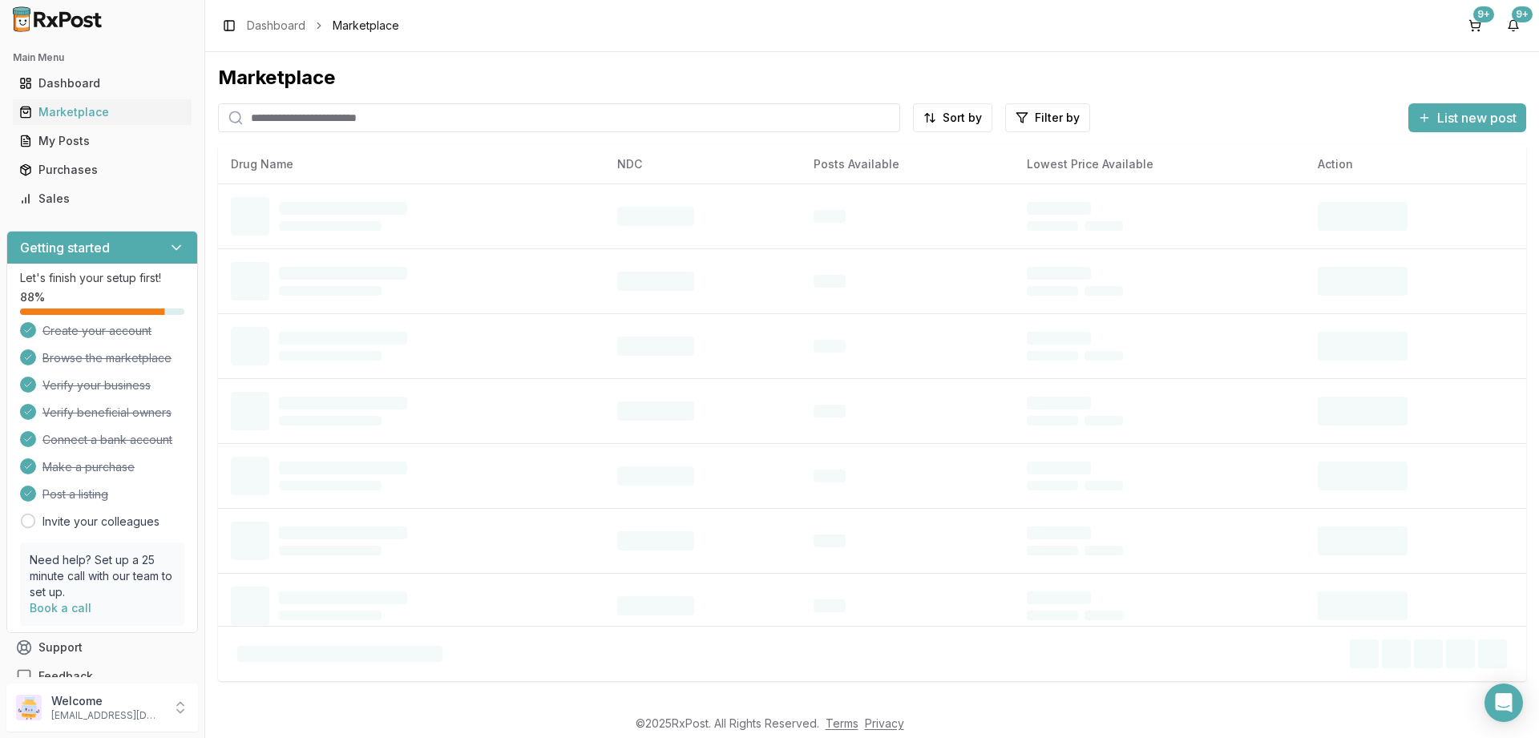
click at [332, 112] on input "search" at bounding box center [559, 117] width 682 height 29
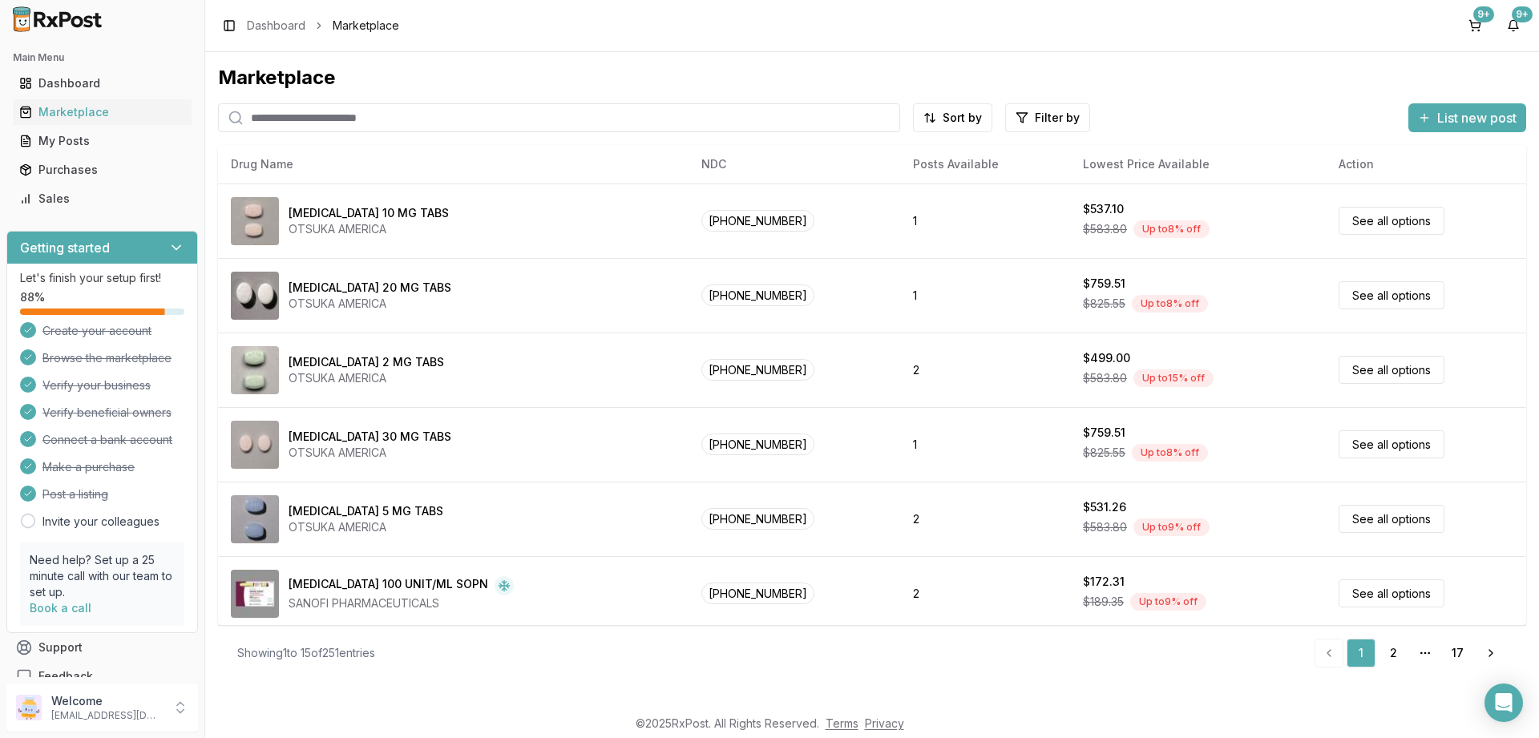
paste input "**********"
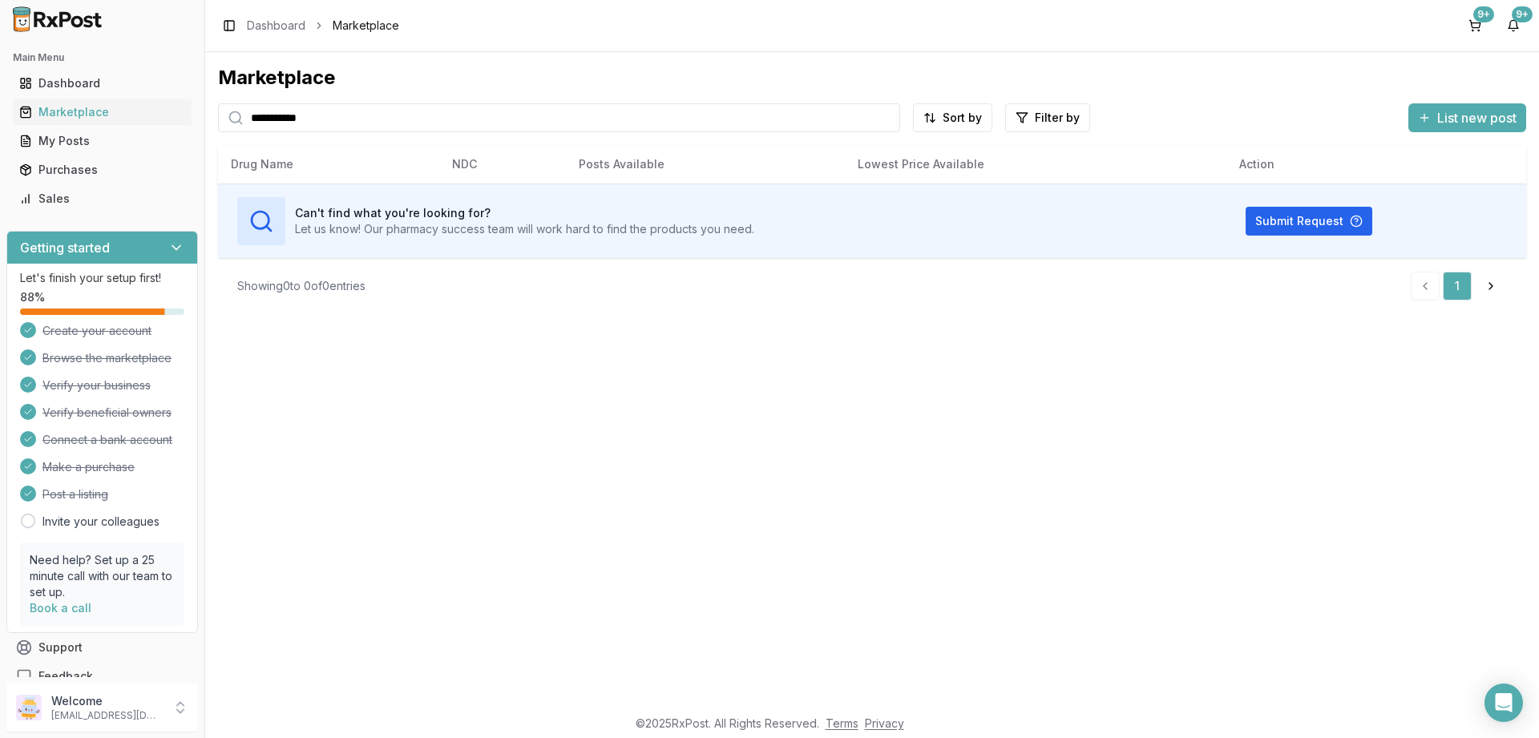
type input "**********"
click at [63, 116] on div "Marketplace" at bounding box center [102, 112] width 166 height 16
click at [1482, 19] on div "9+" at bounding box center [1483, 14] width 21 height 16
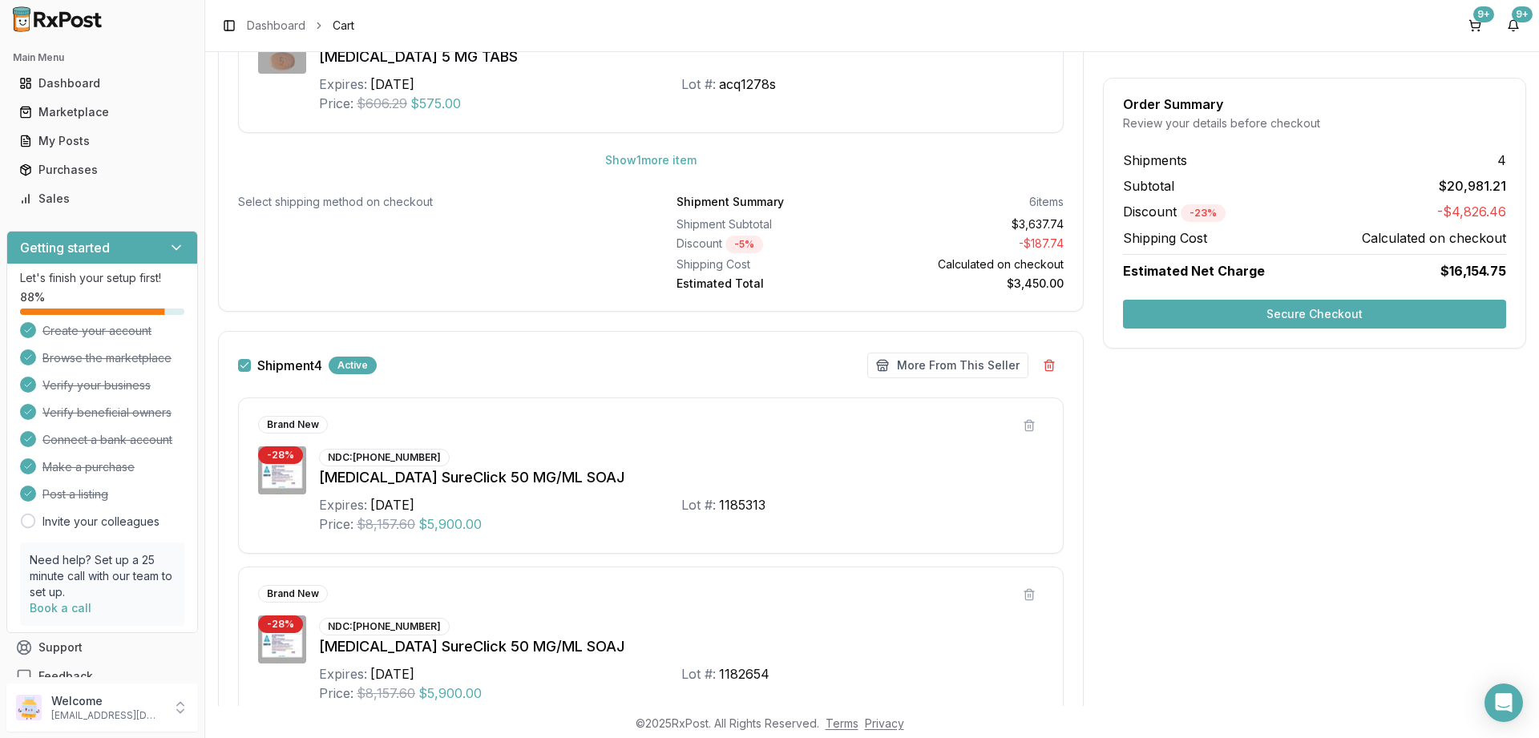
scroll to position [2115, 0]
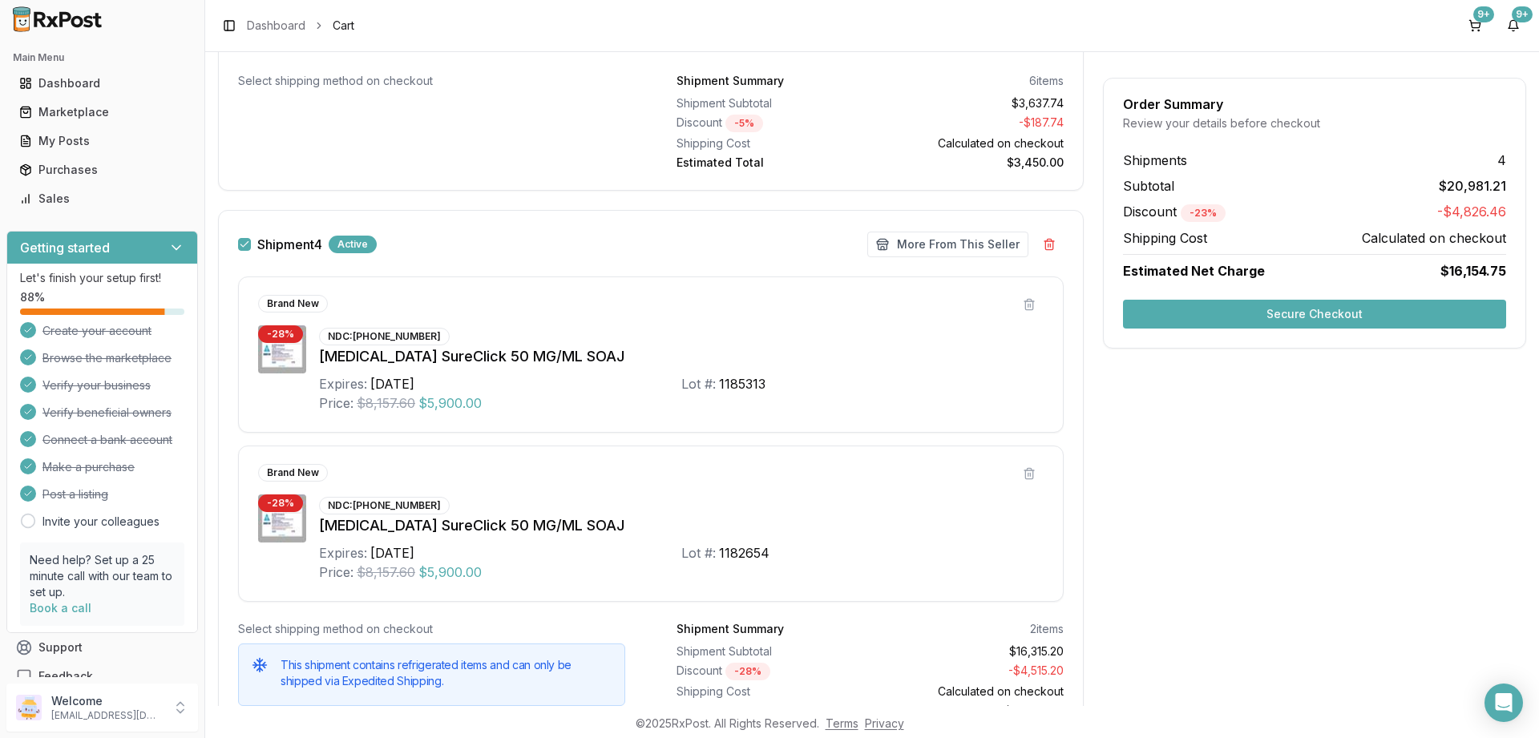
click at [244, 248] on button "Shipment 4" at bounding box center [244, 244] width 13 height 13
click at [1309, 310] on button "Secure Checkout" at bounding box center [1314, 314] width 383 height 29
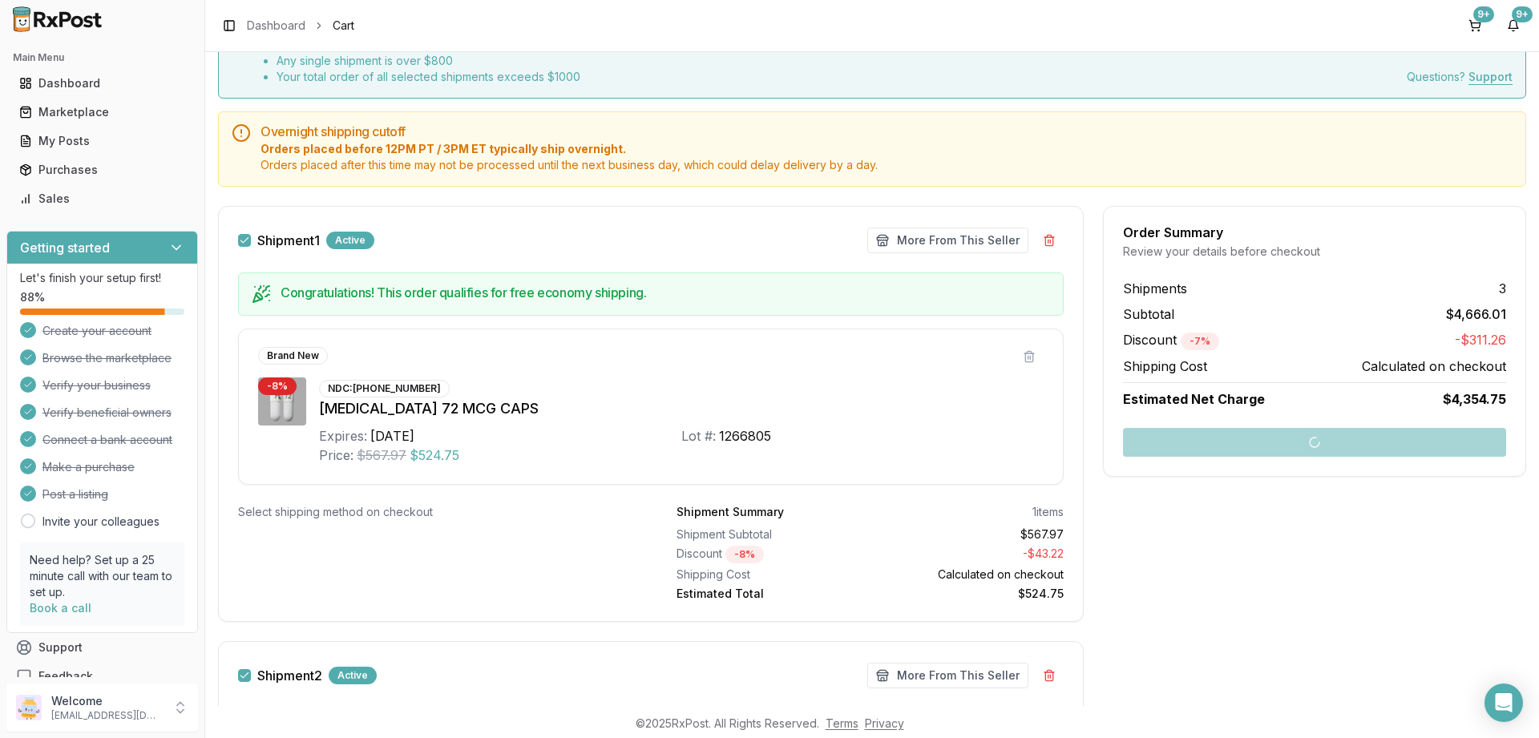
scroll to position [673, 0]
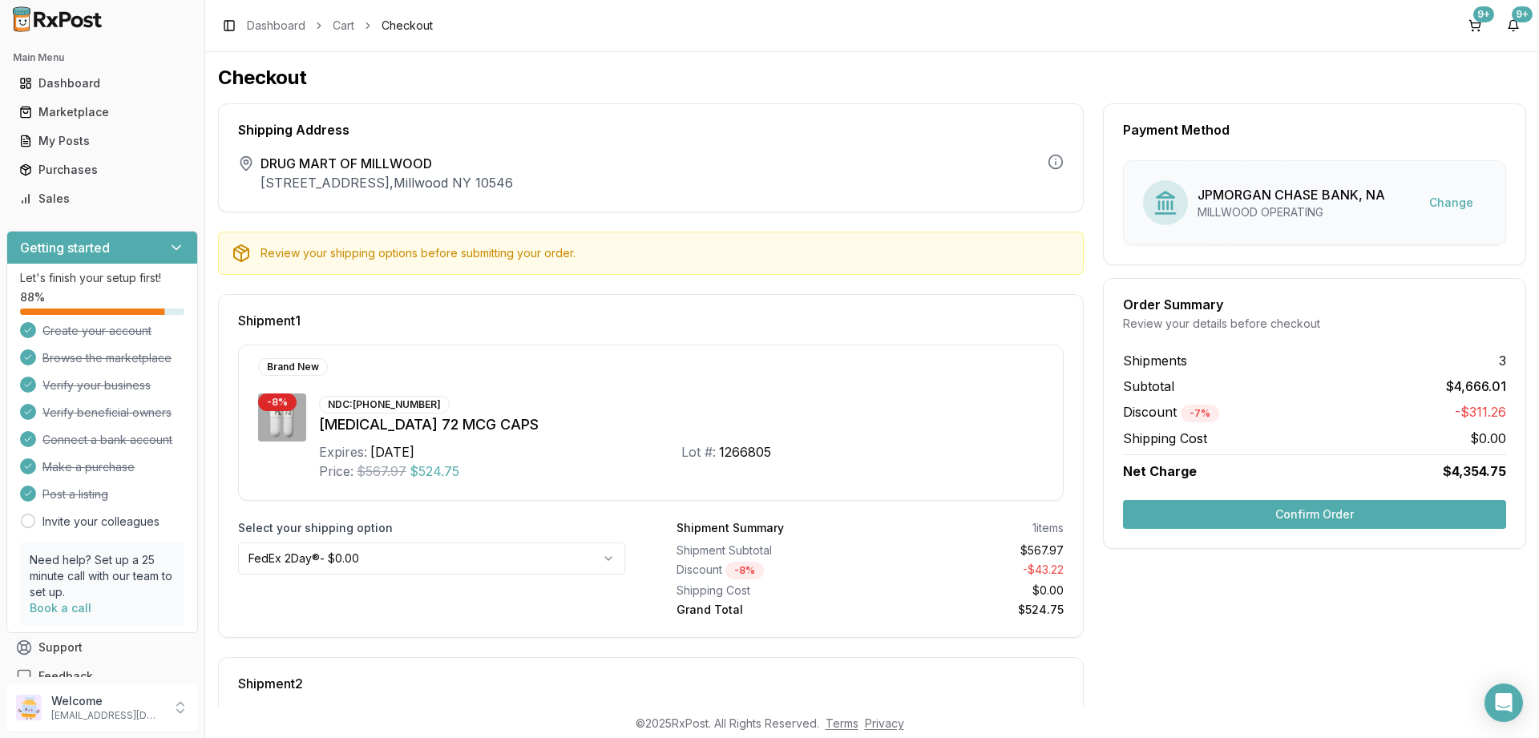
click at [1310, 511] on button "Confirm Order" at bounding box center [1314, 514] width 383 height 29
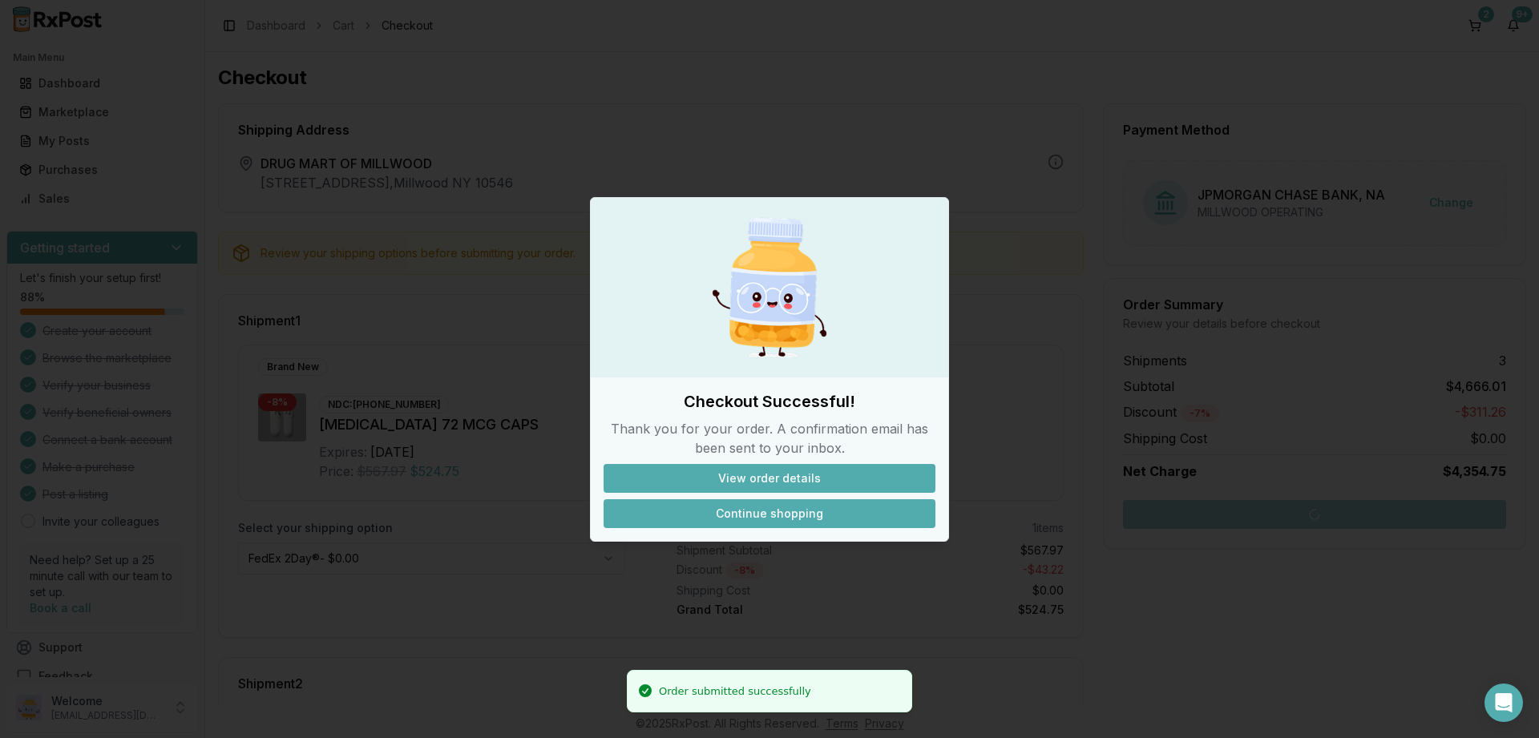
click at [752, 509] on button "Continue shopping" at bounding box center [769, 513] width 332 height 29
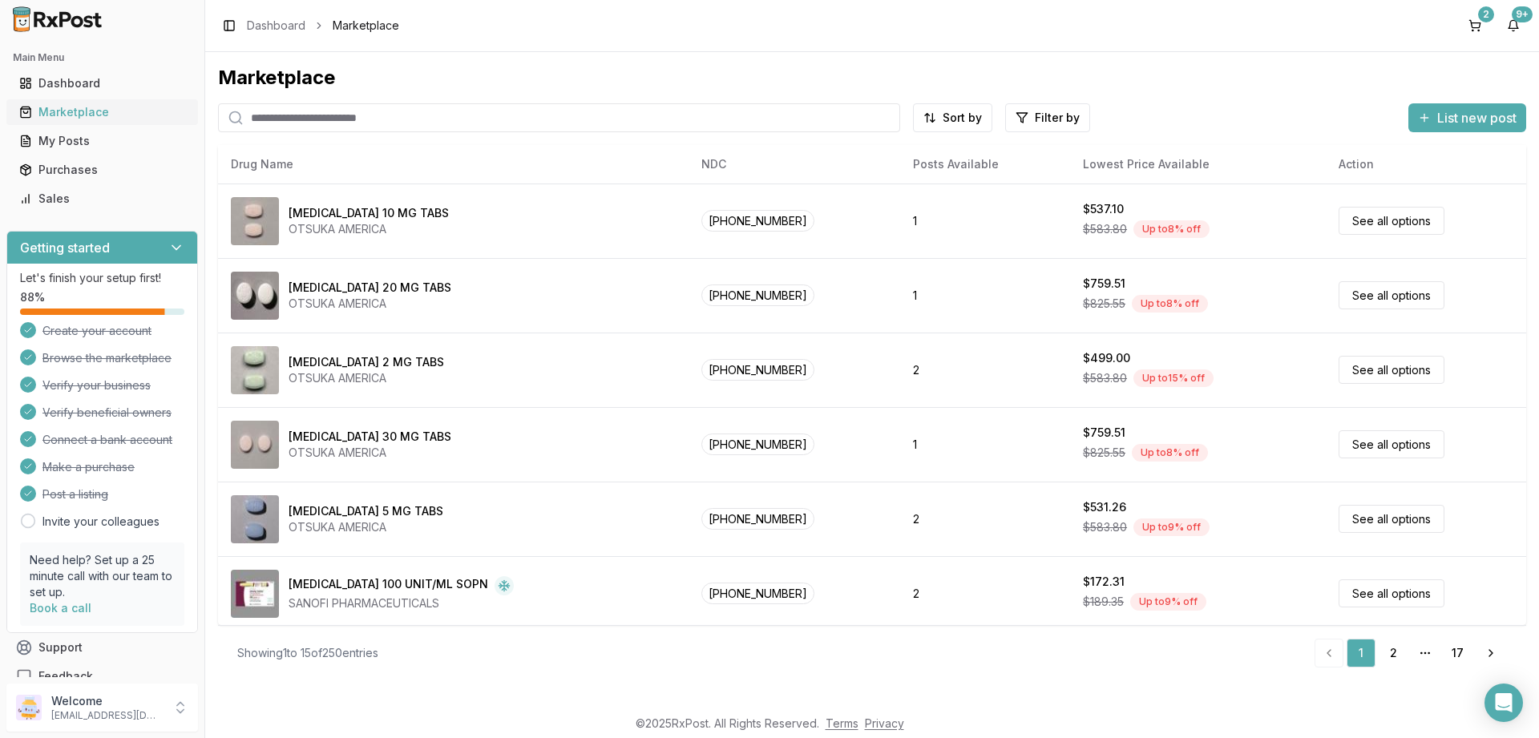
click at [42, 108] on div "Marketplace" at bounding box center [102, 112] width 166 height 16
click at [409, 120] on input "search" at bounding box center [559, 117] width 682 height 29
type input "******"
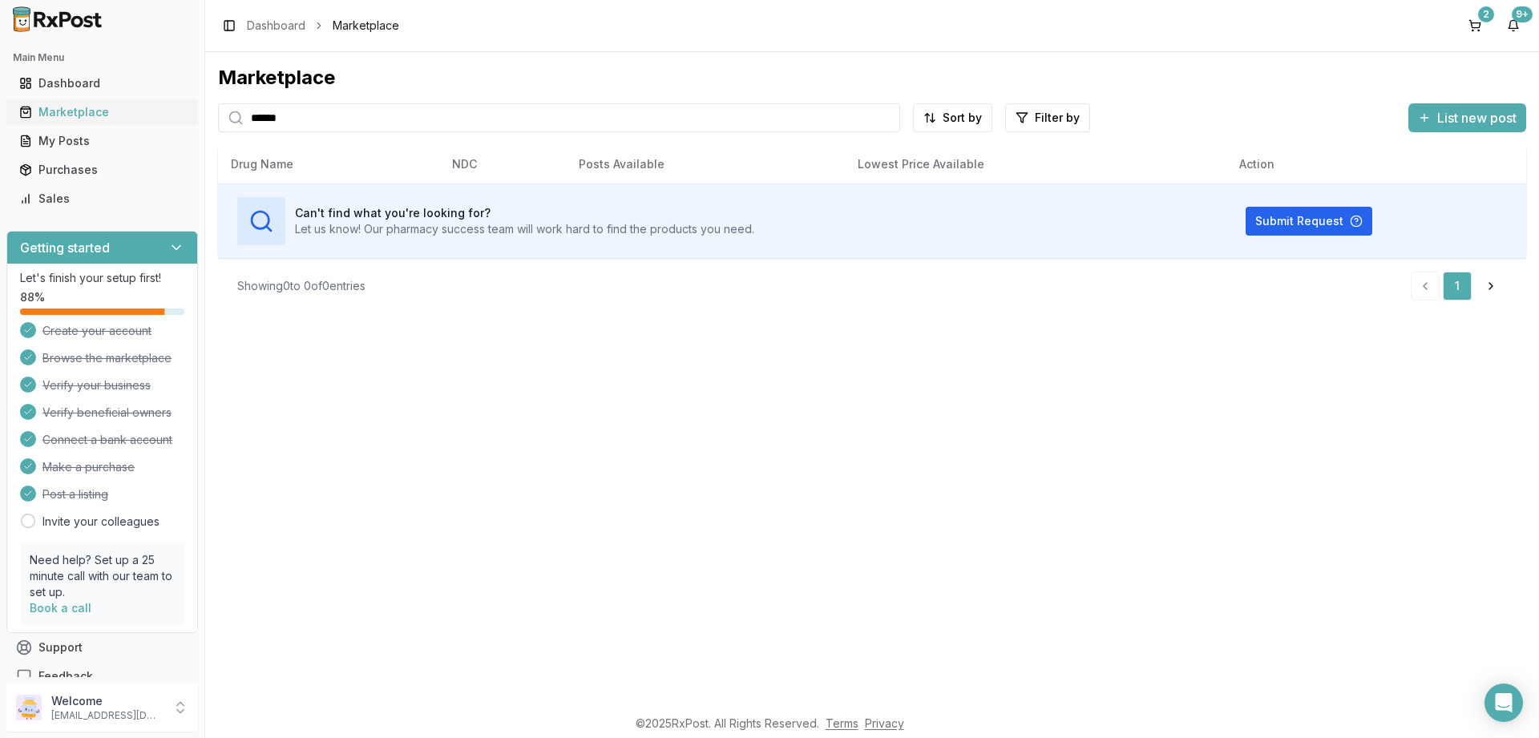
click at [61, 109] on div "Marketplace" at bounding box center [102, 112] width 166 height 16
